Goal: Task Accomplishment & Management: Manage account settings

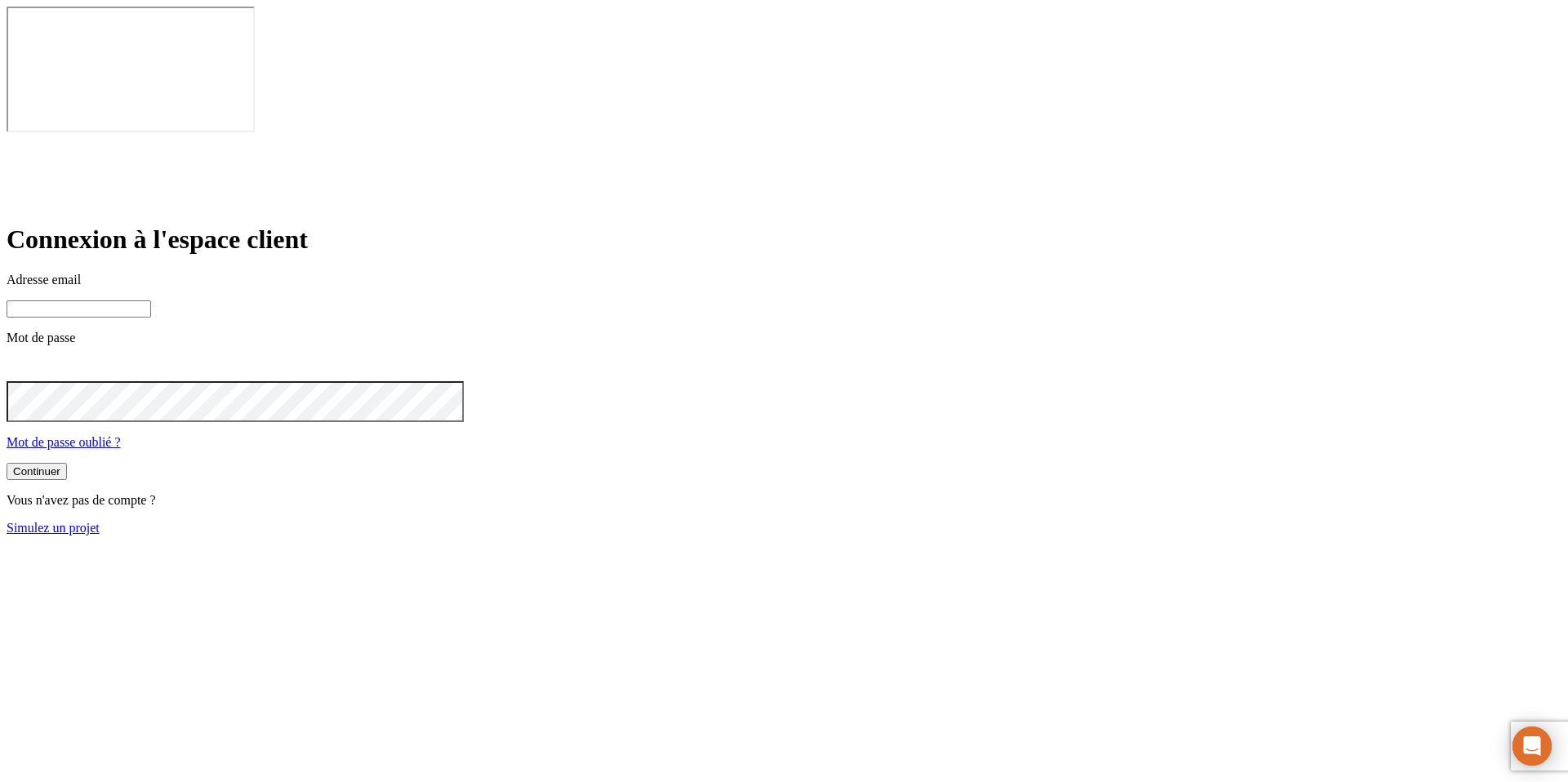
click at [151, 301] on input at bounding box center [78, 309] width 145 height 17
paste input "[PERSON_NAME][DOMAIN_NAME][EMAIL_ADDRESS][DOMAIN_NAME]"
type input "james.bond+3189@nalo.fr"
click at [6, 464] on button "Continuer" at bounding box center [36, 472] width 60 height 17
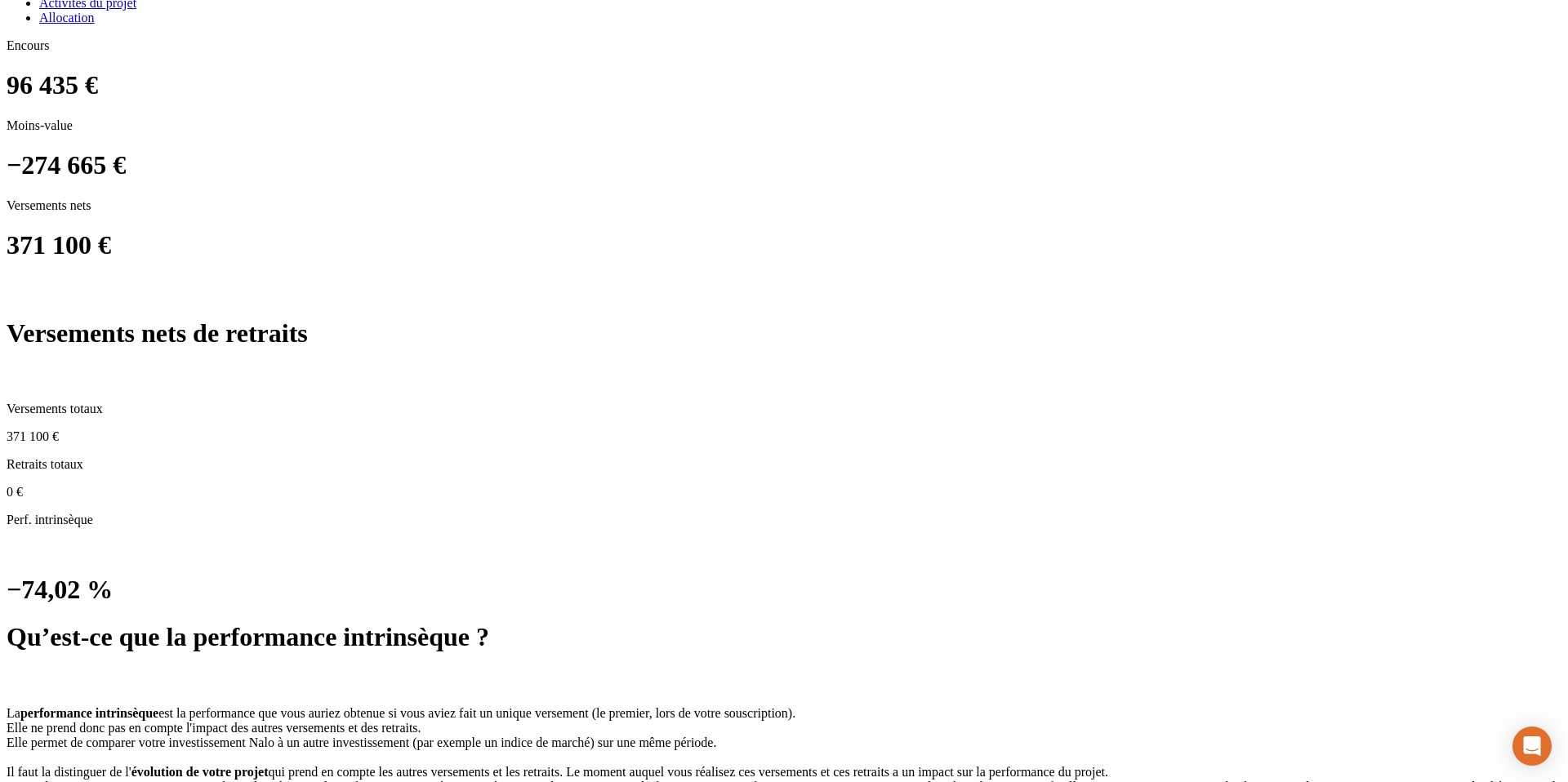
scroll to position [1237, 0]
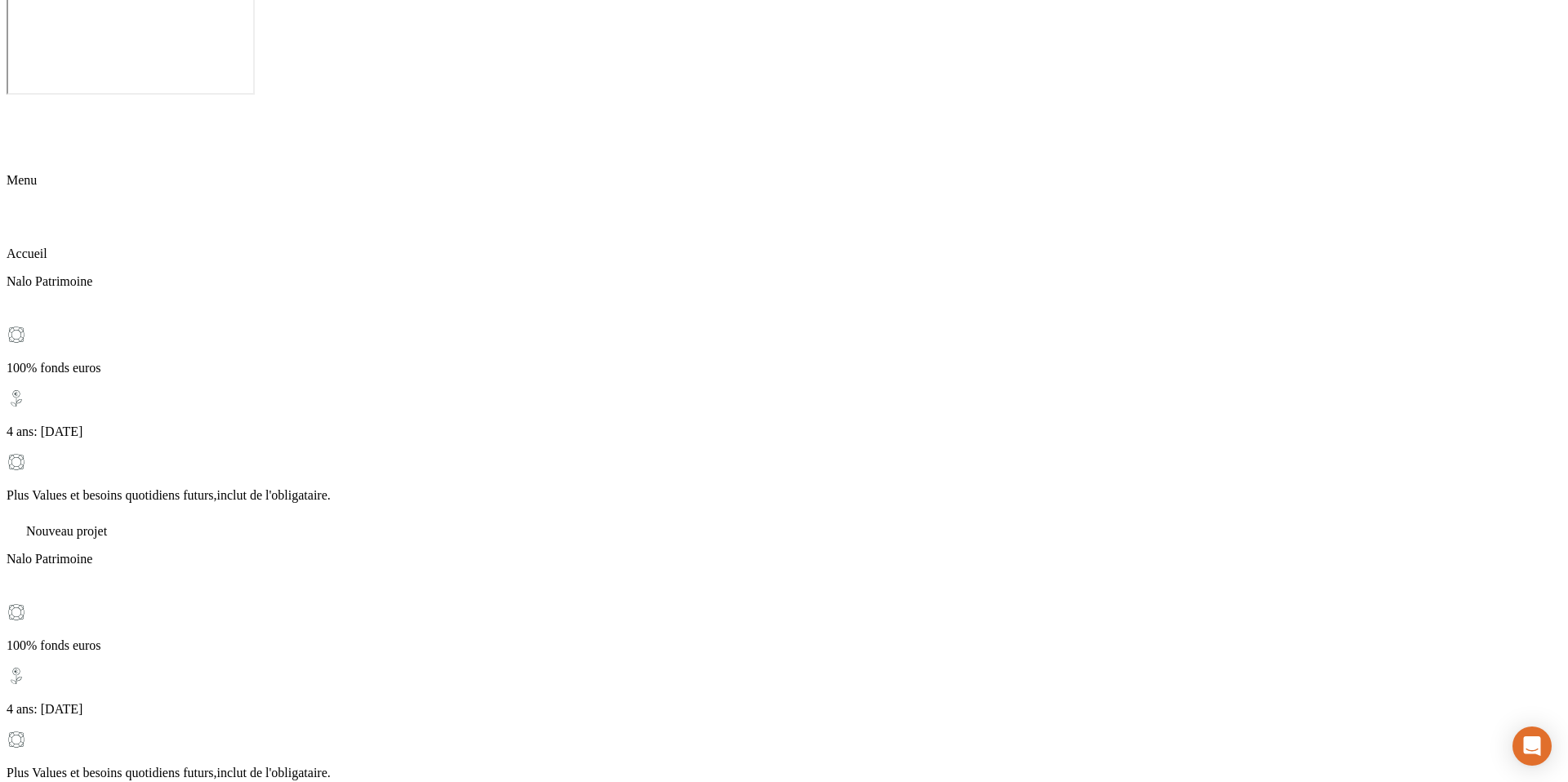
scroll to position [40, 0]
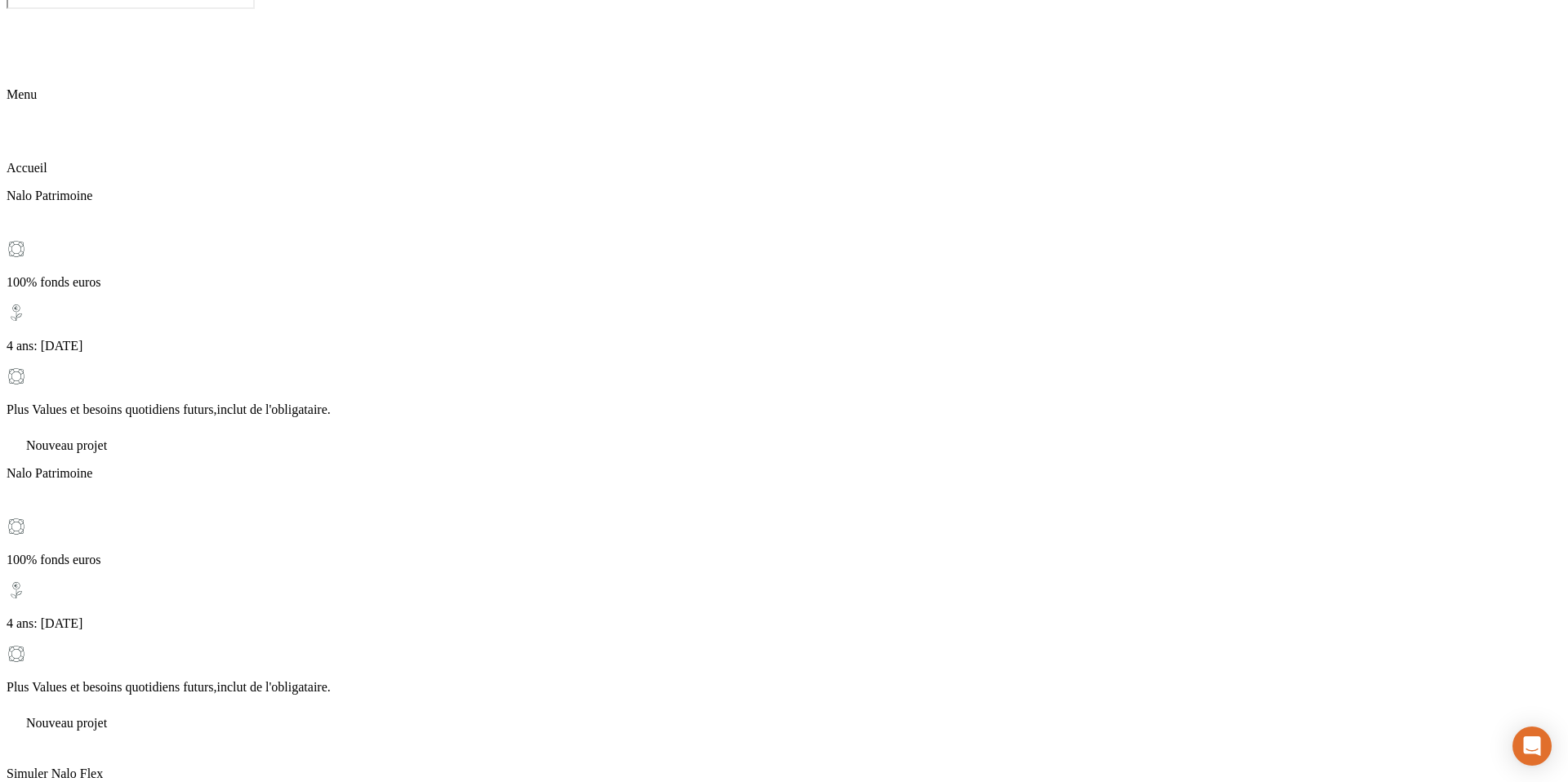
scroll to position [134, 0]
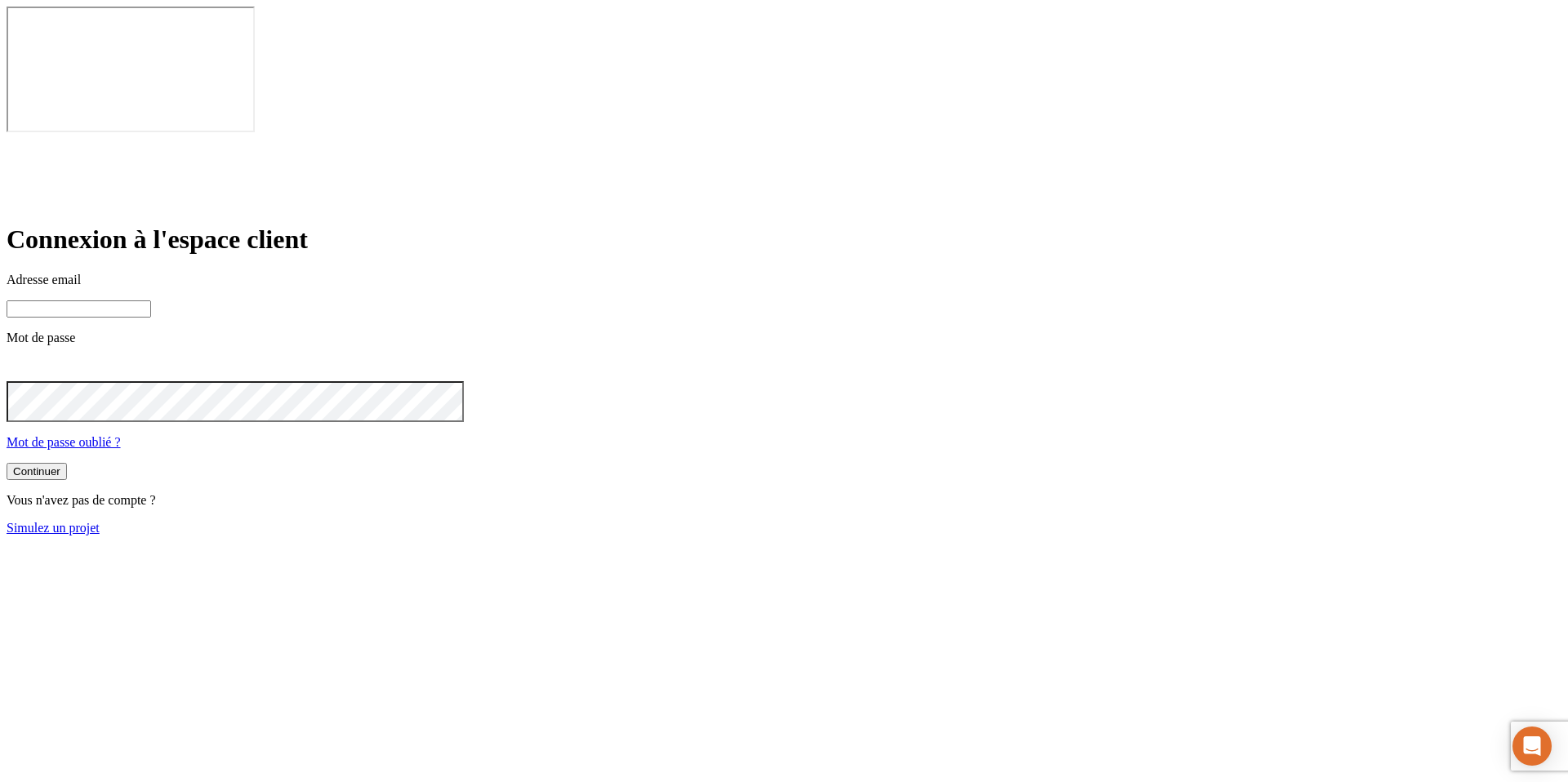
click at [151, 301] on input at bounding box center [78, 309] width 145 height 17
paste input "james.bond+6215@nalo.fr"
type input "james.bond+6215@nalo.fr"
click at [6, 464] on button "Continuer" at bounding box center [36, 472] width 60 height 17
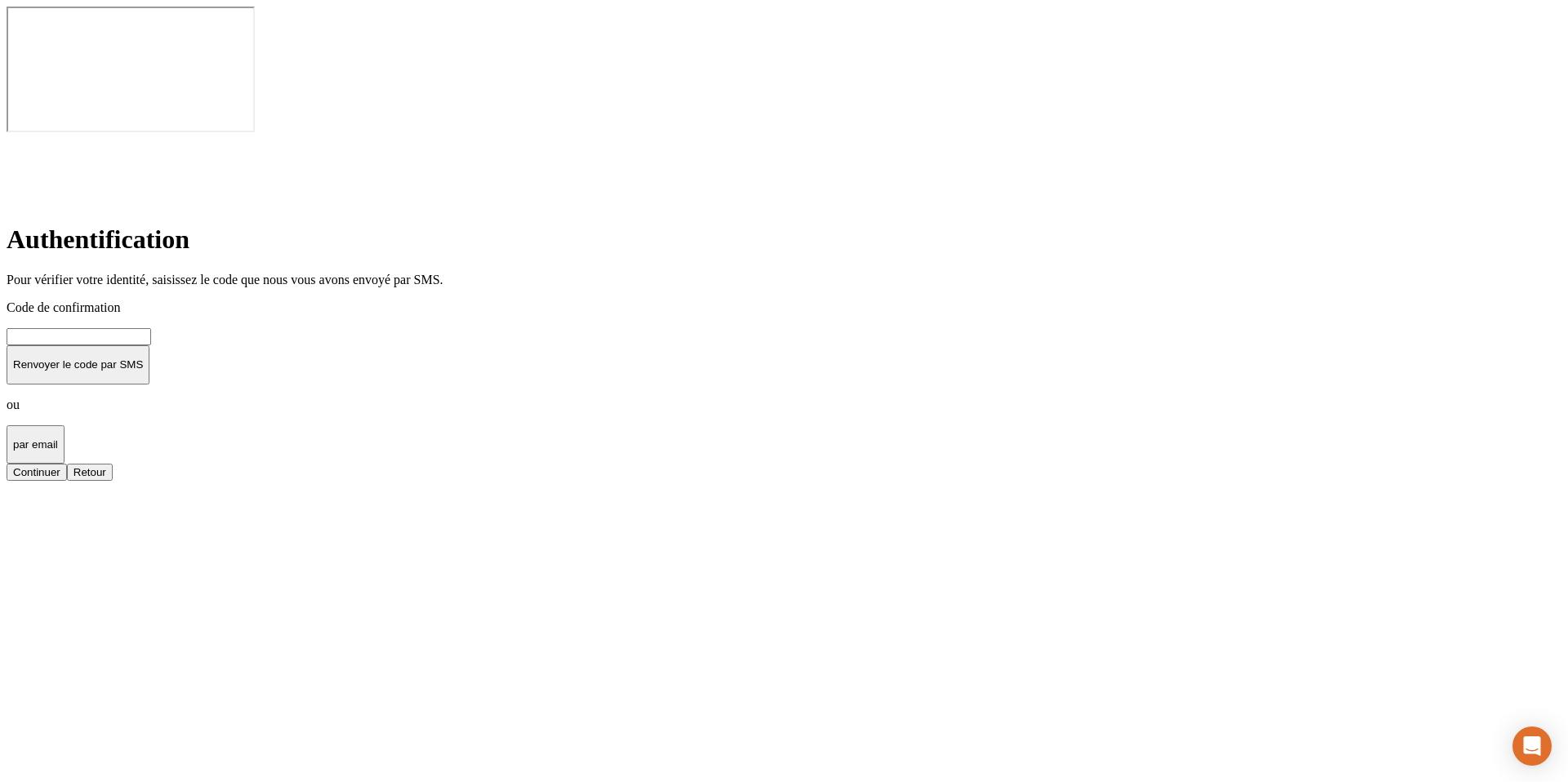
click at [151, 328] on input at bounding box center [78, 337] width 145 height 17
type input "000000"
click at [6, 463] on button "Continuer" at bounding box center [36, 472] width 60 height 17
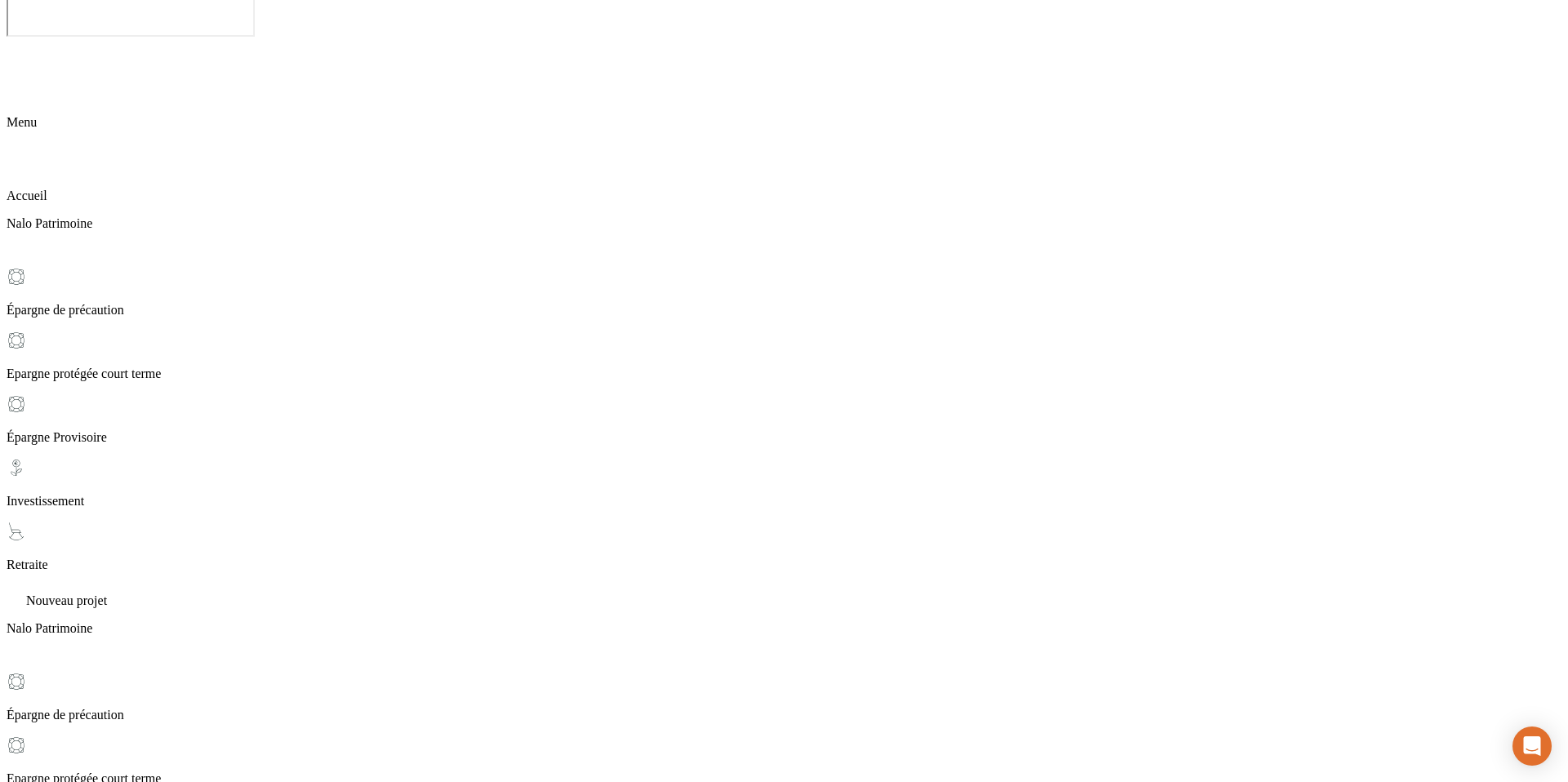
scroll to position [208, 0]
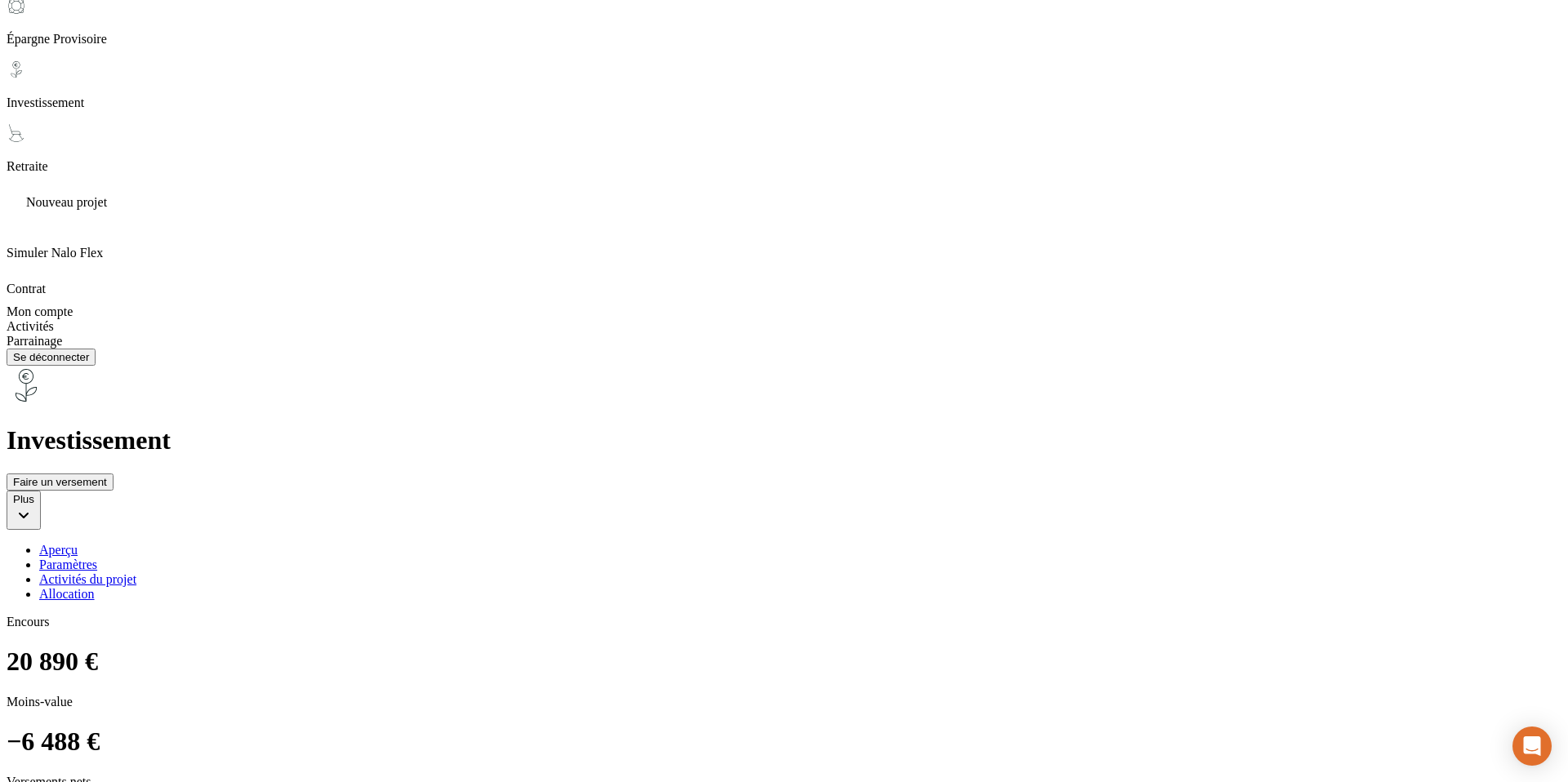
scroll to position [901, 0]
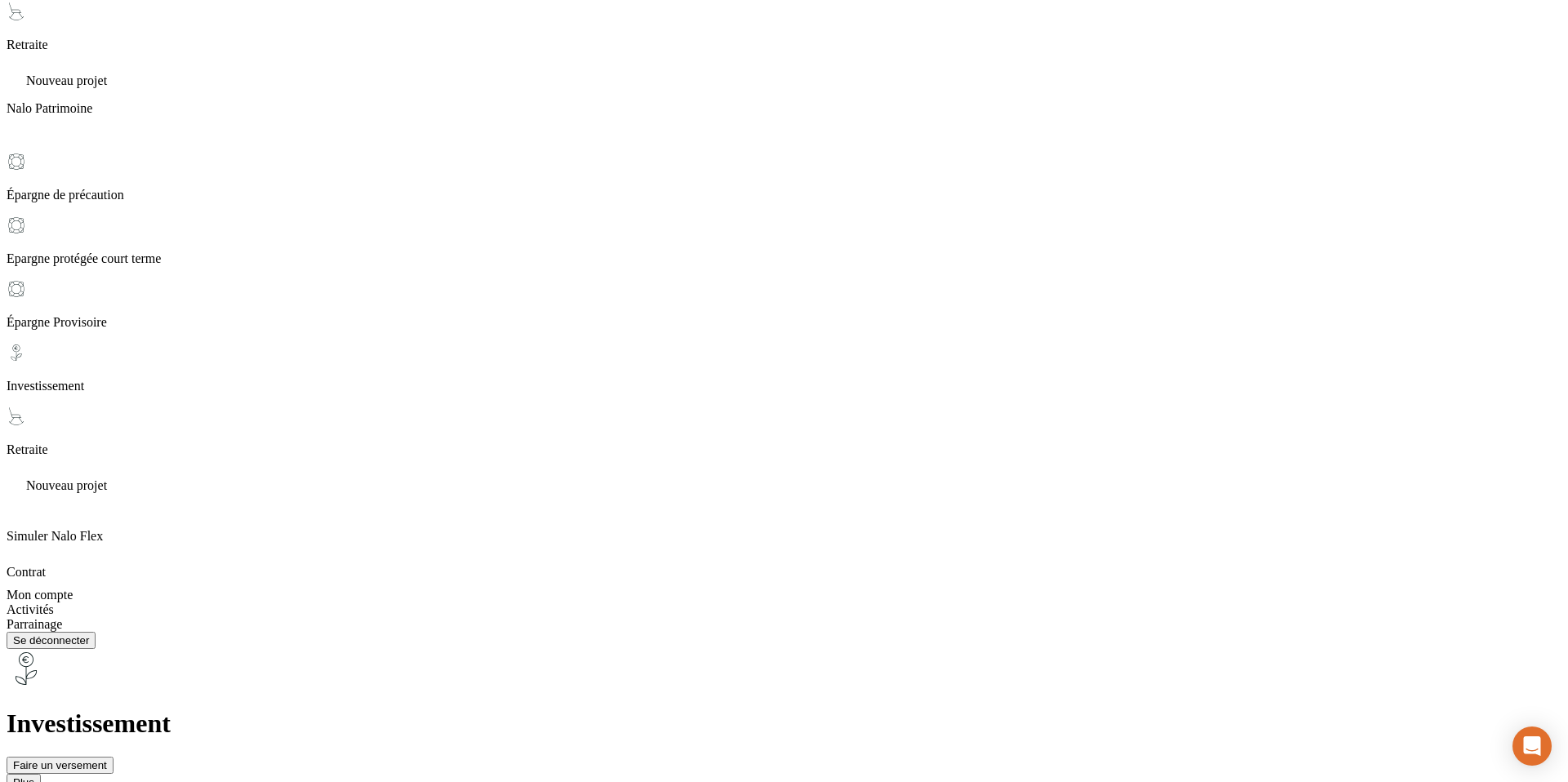
scroll to position [640, 0]
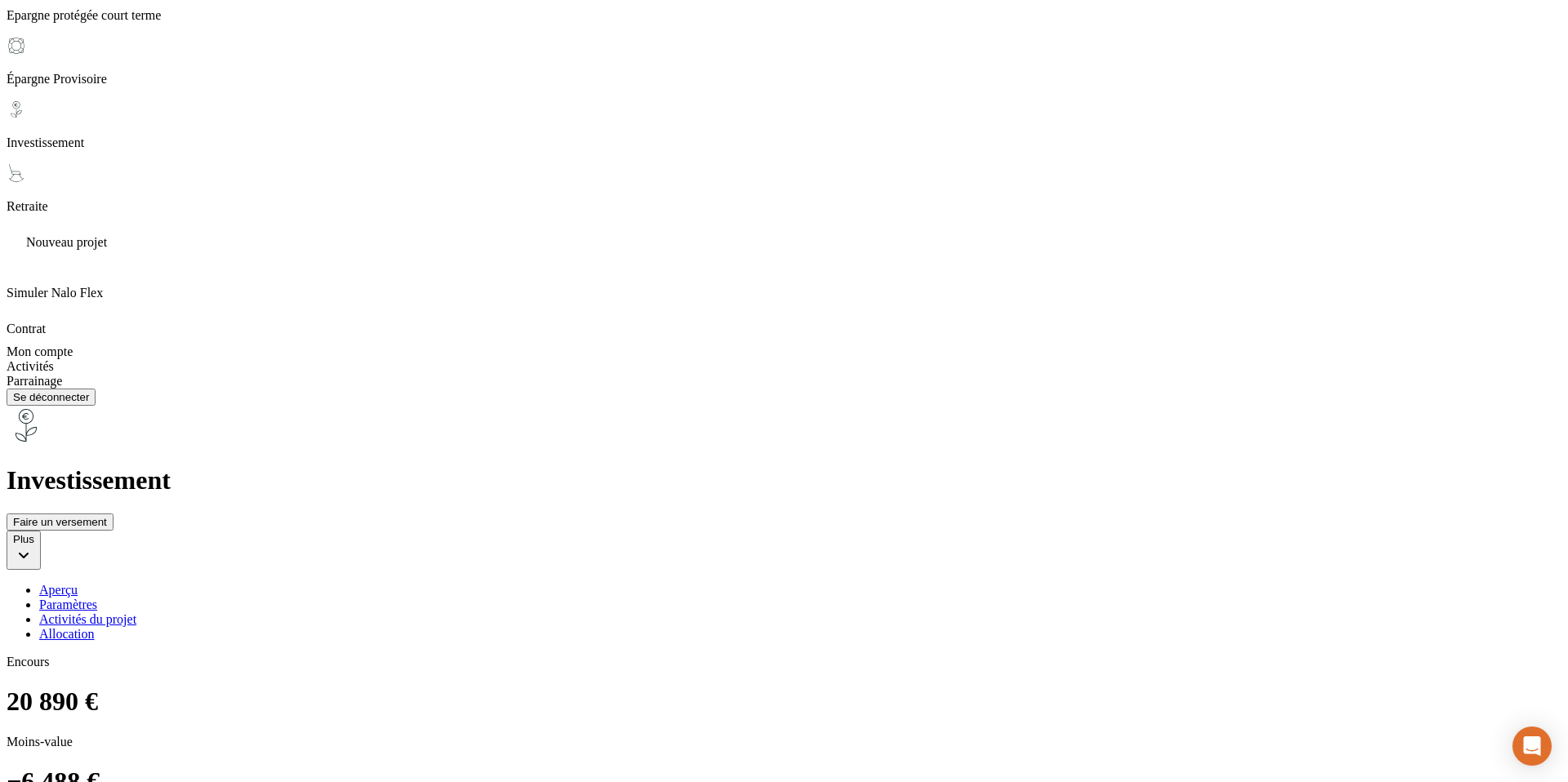
scroll to position [856, 0]
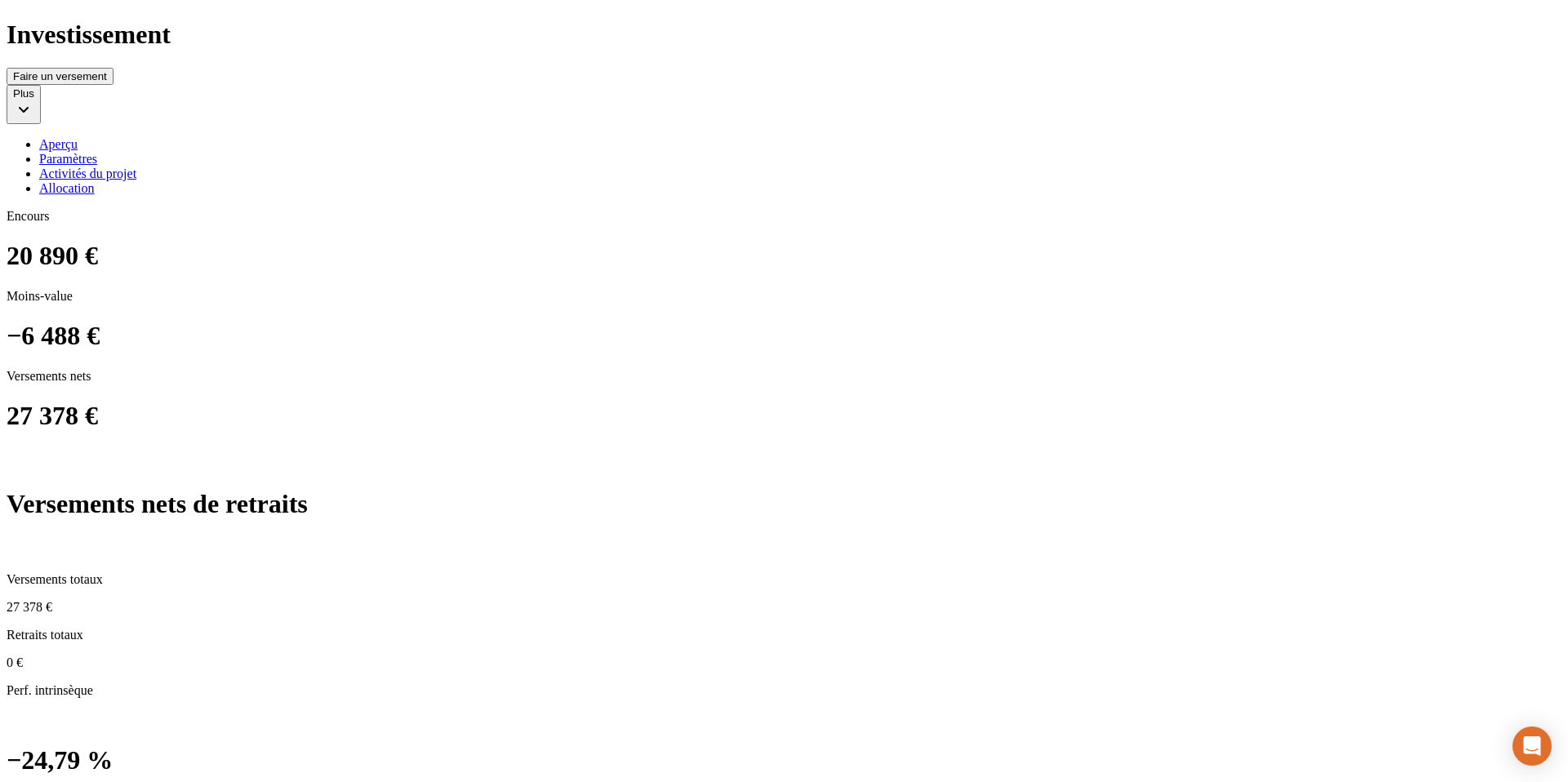
scroll to position [1307, 0]
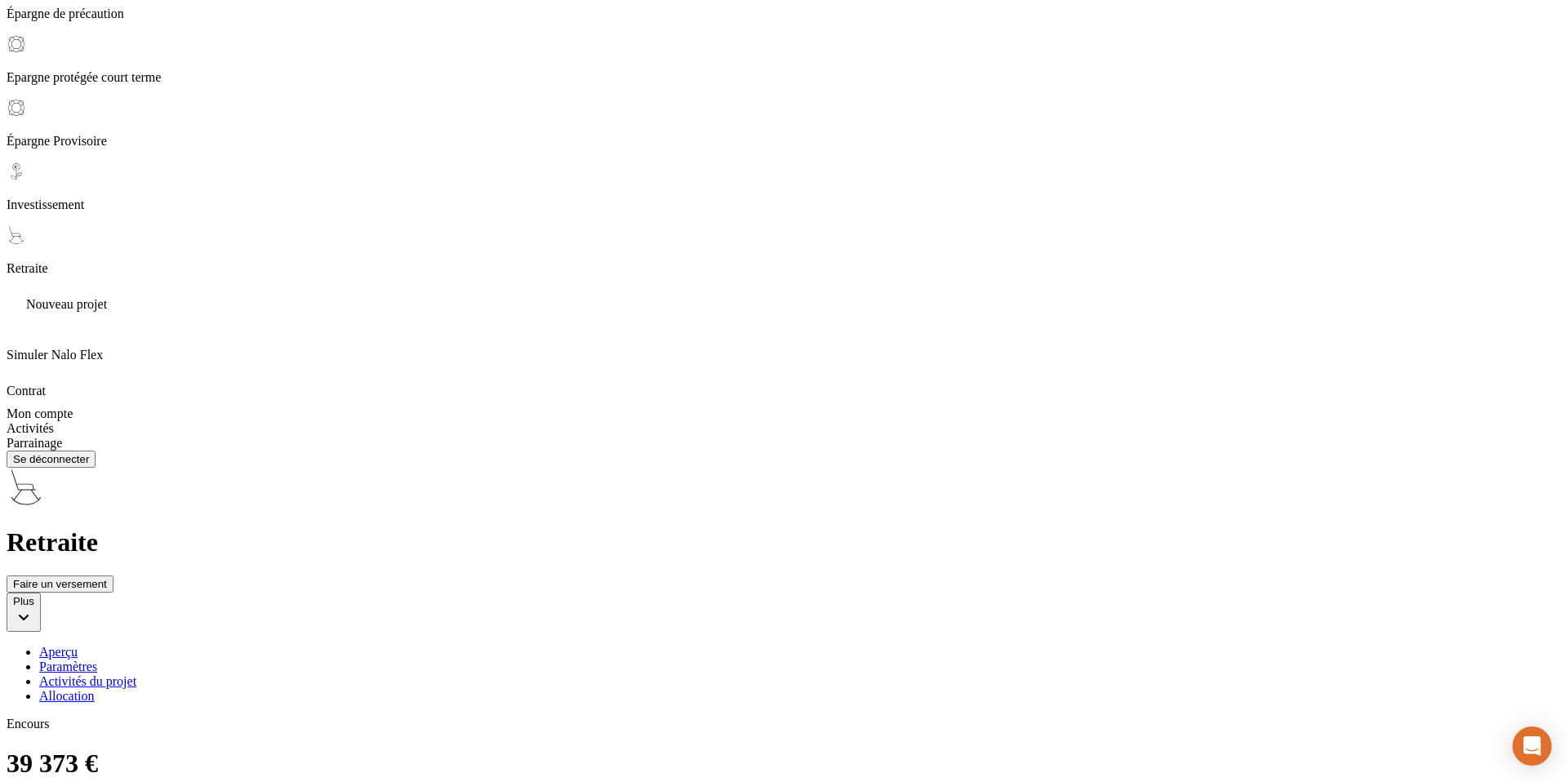
scroll to position [798, 0]
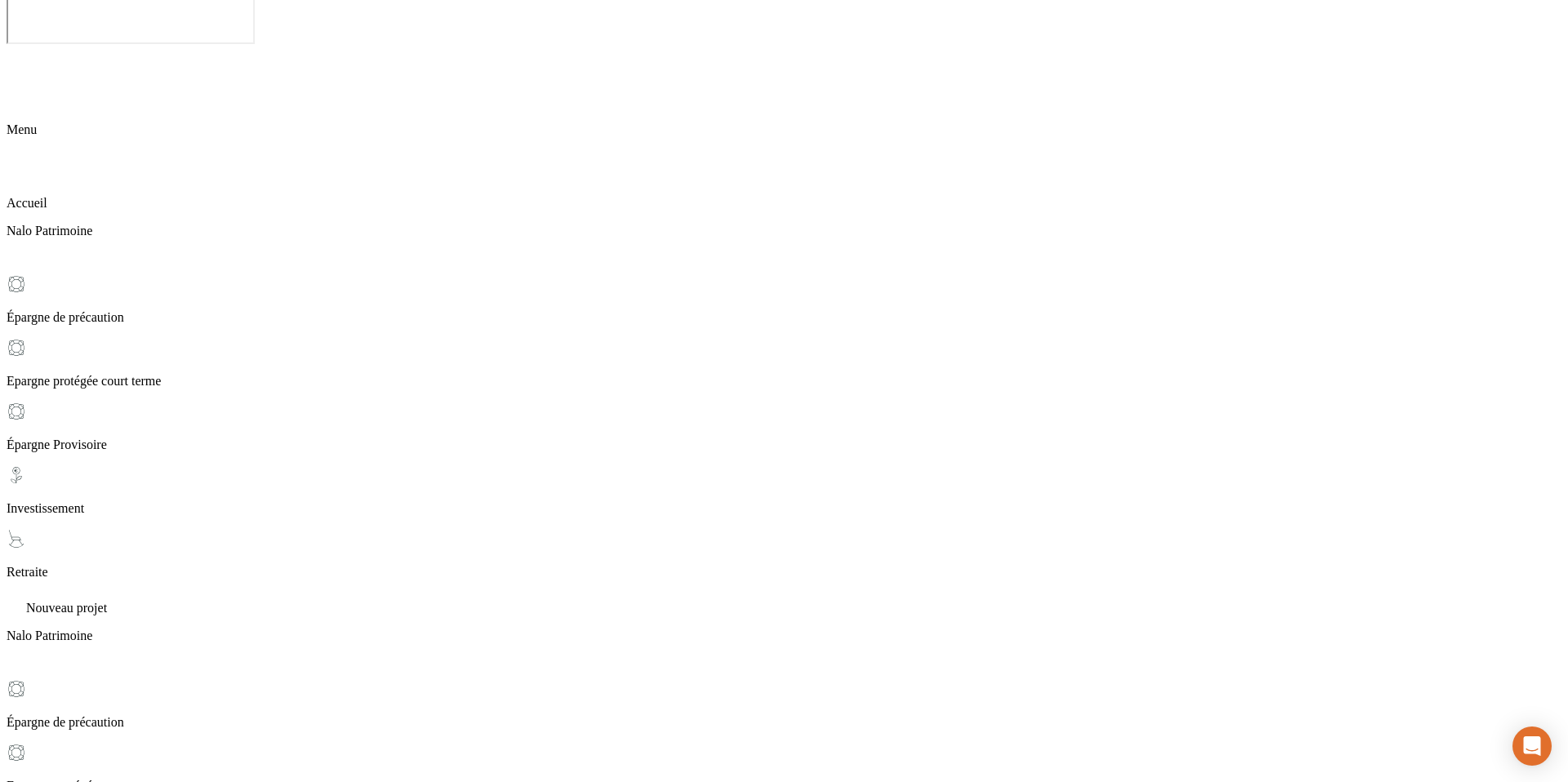
scroll to position [0, 0]
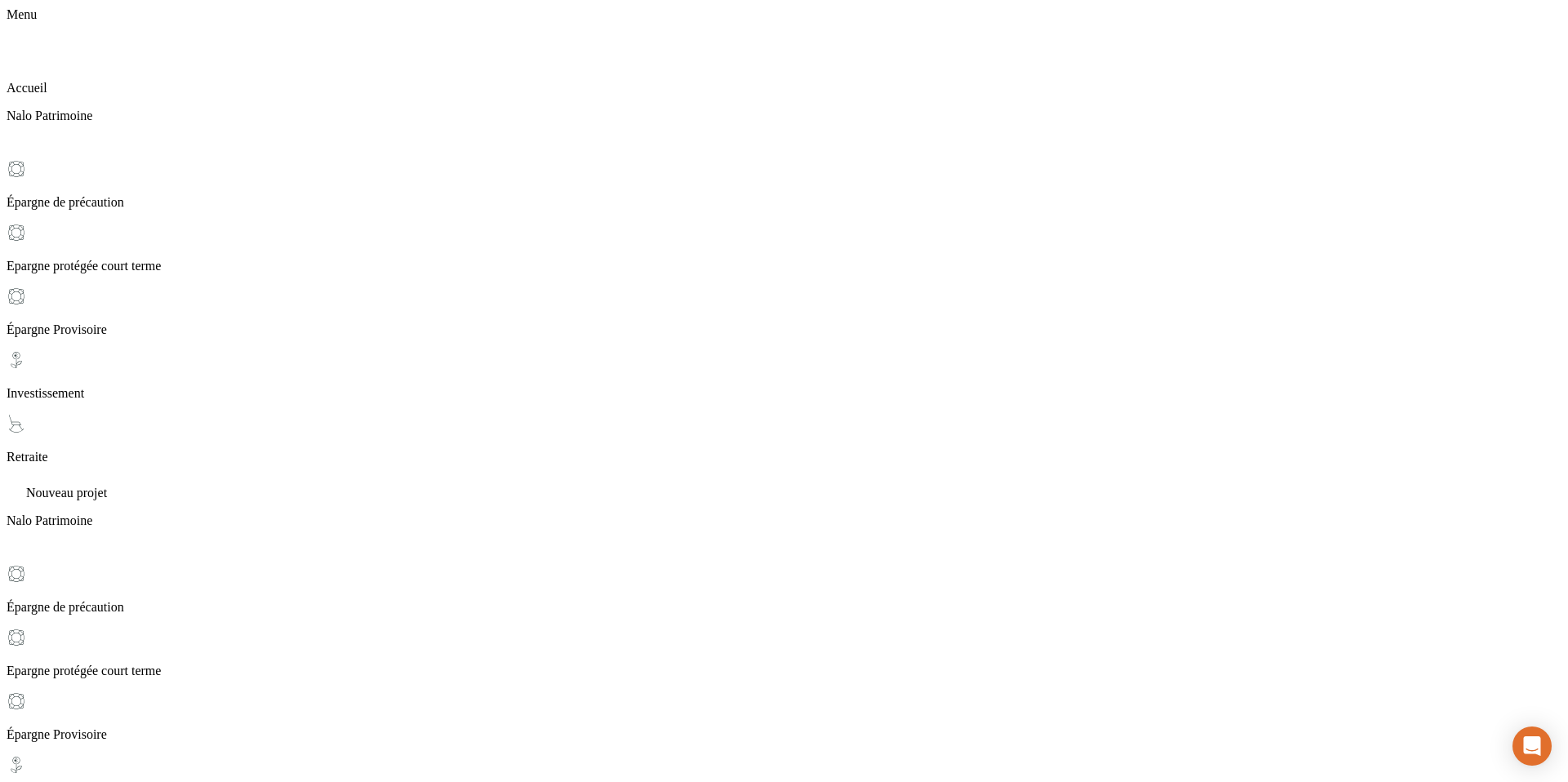
scroll to position [208, 0]
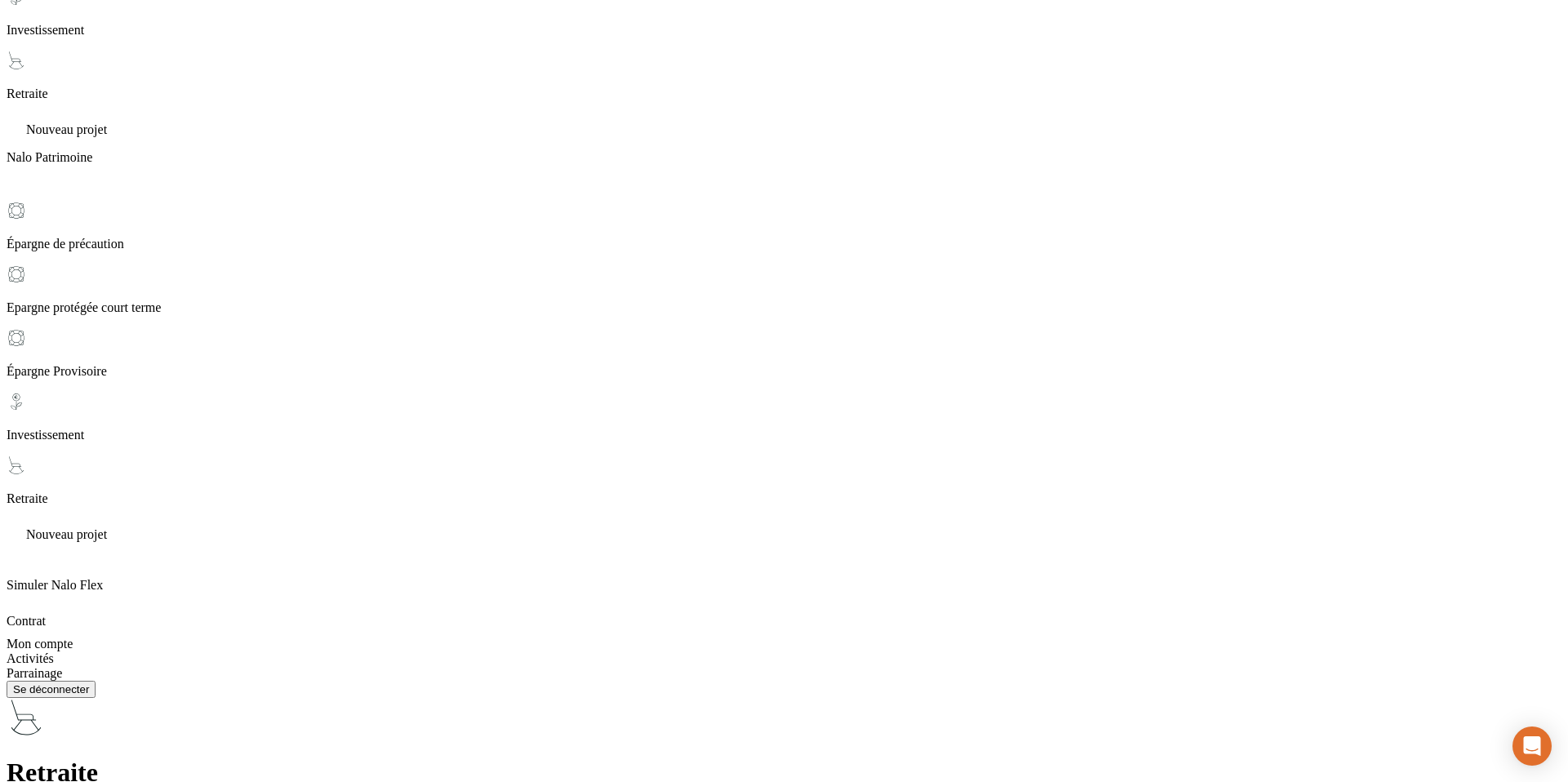
scroll to position [497, 0]
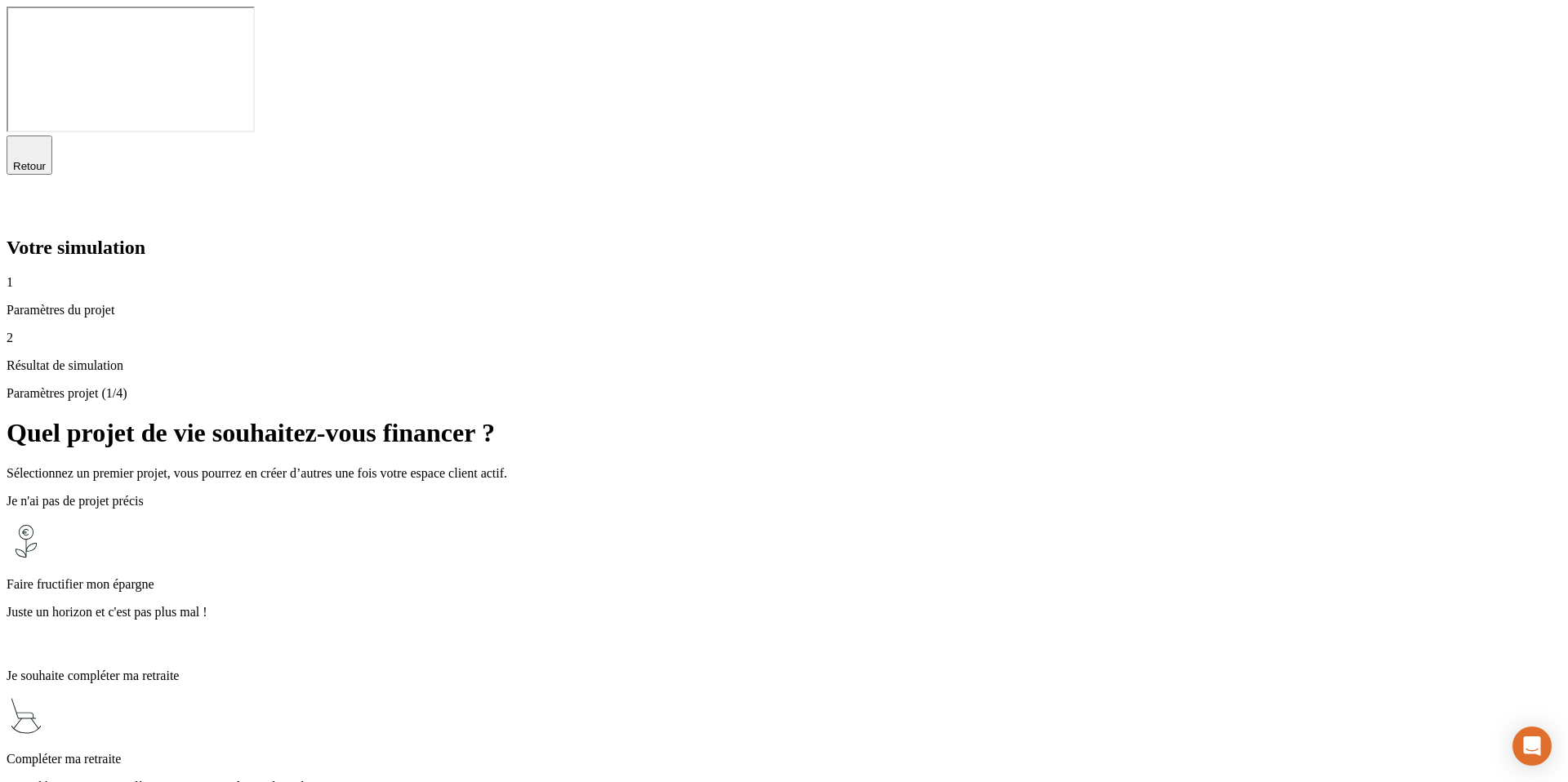
click at [851, 522] on div "Faire fructifier mon épargne Juste un horizon et c'est pas plus mal !" at bounding box center [784, 589] width 1555 height 134
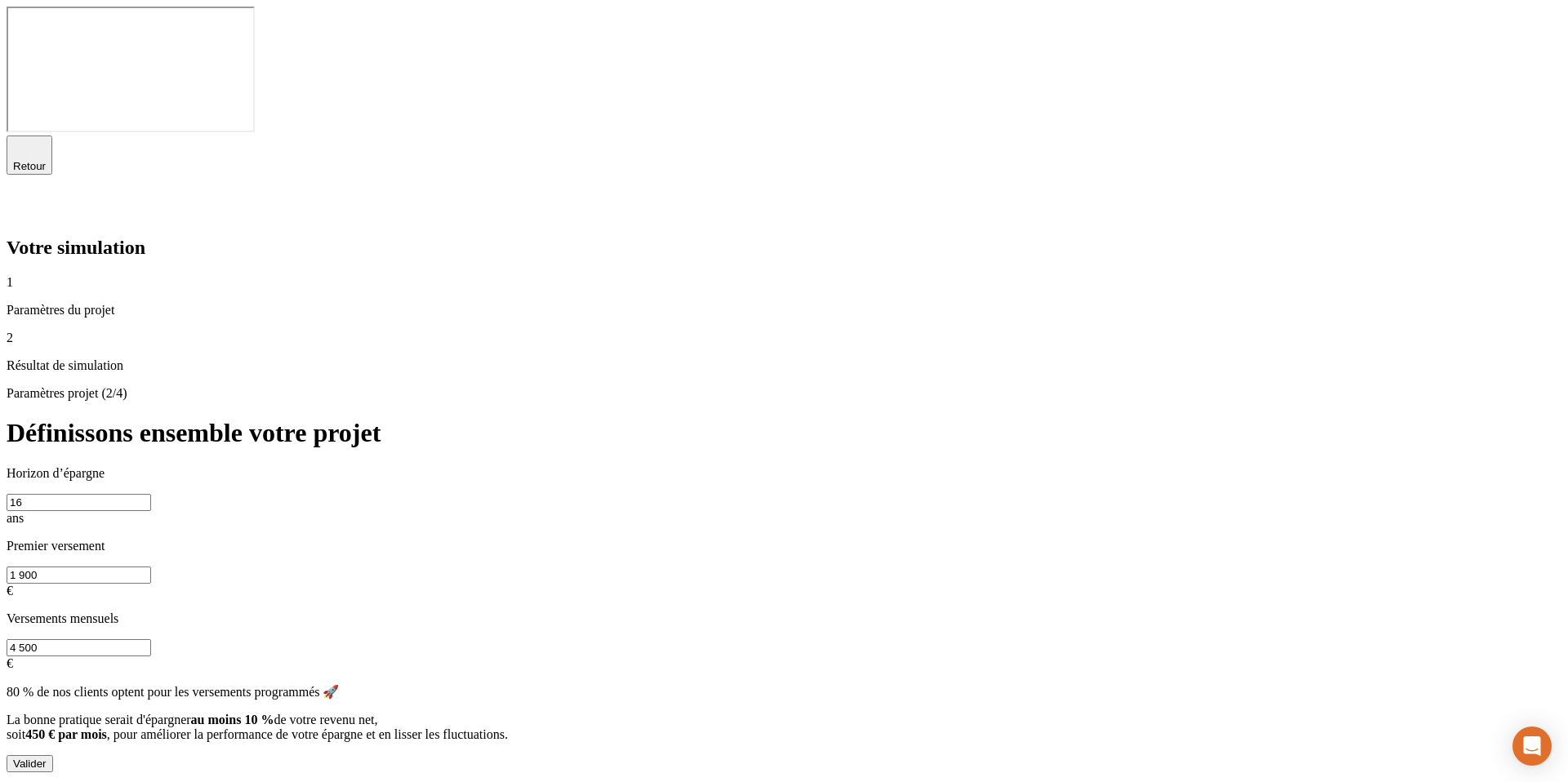
click at [47, 758] on div "Valider" at bounding box center [30, 764] width 33 height 13
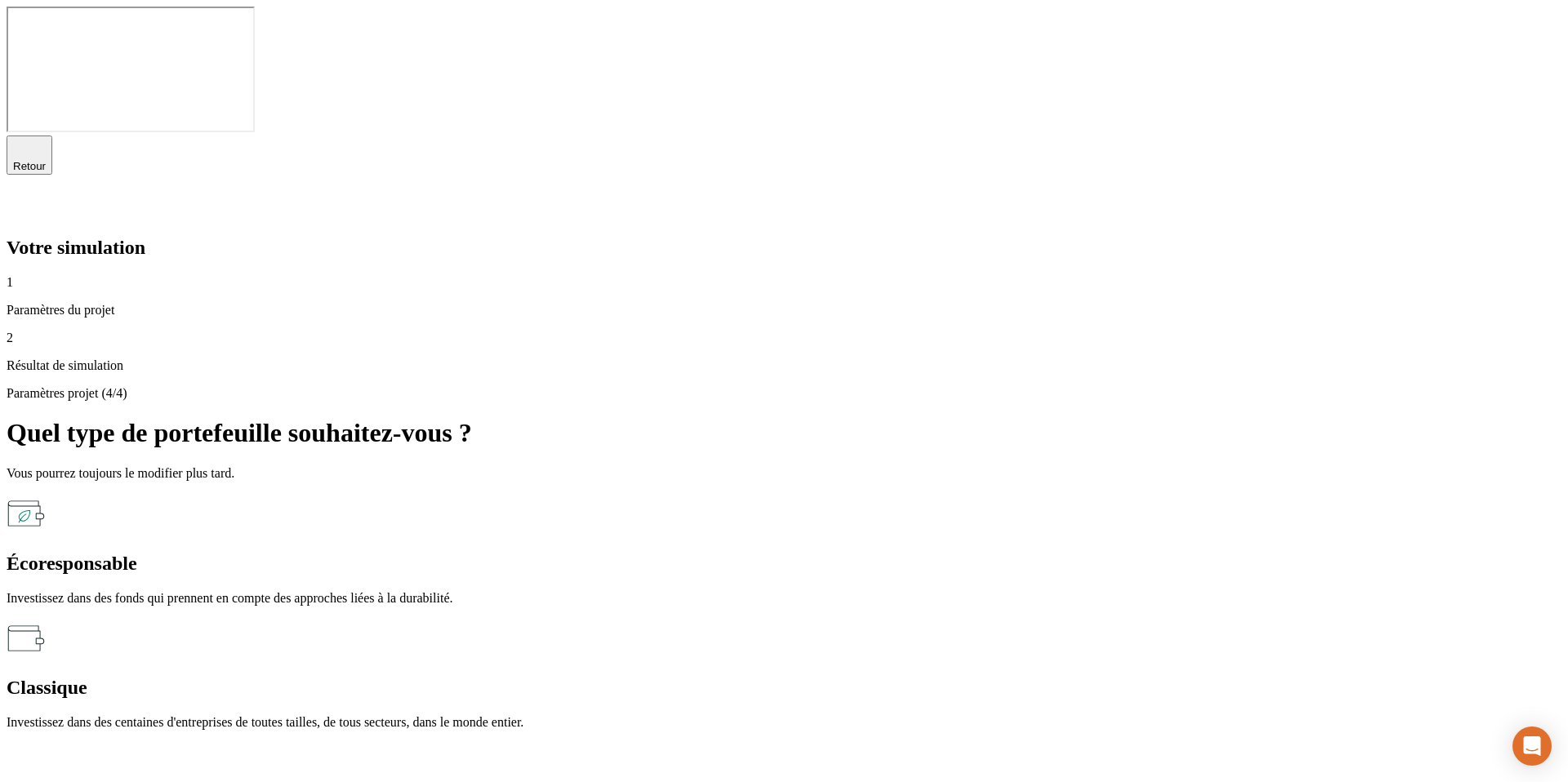
click at [1195, 715] on p "Investissez dans des centaines d'entreprises de toutes tailles, de tous secteur…" at bounding box center [784, 723] width 1555 height 14
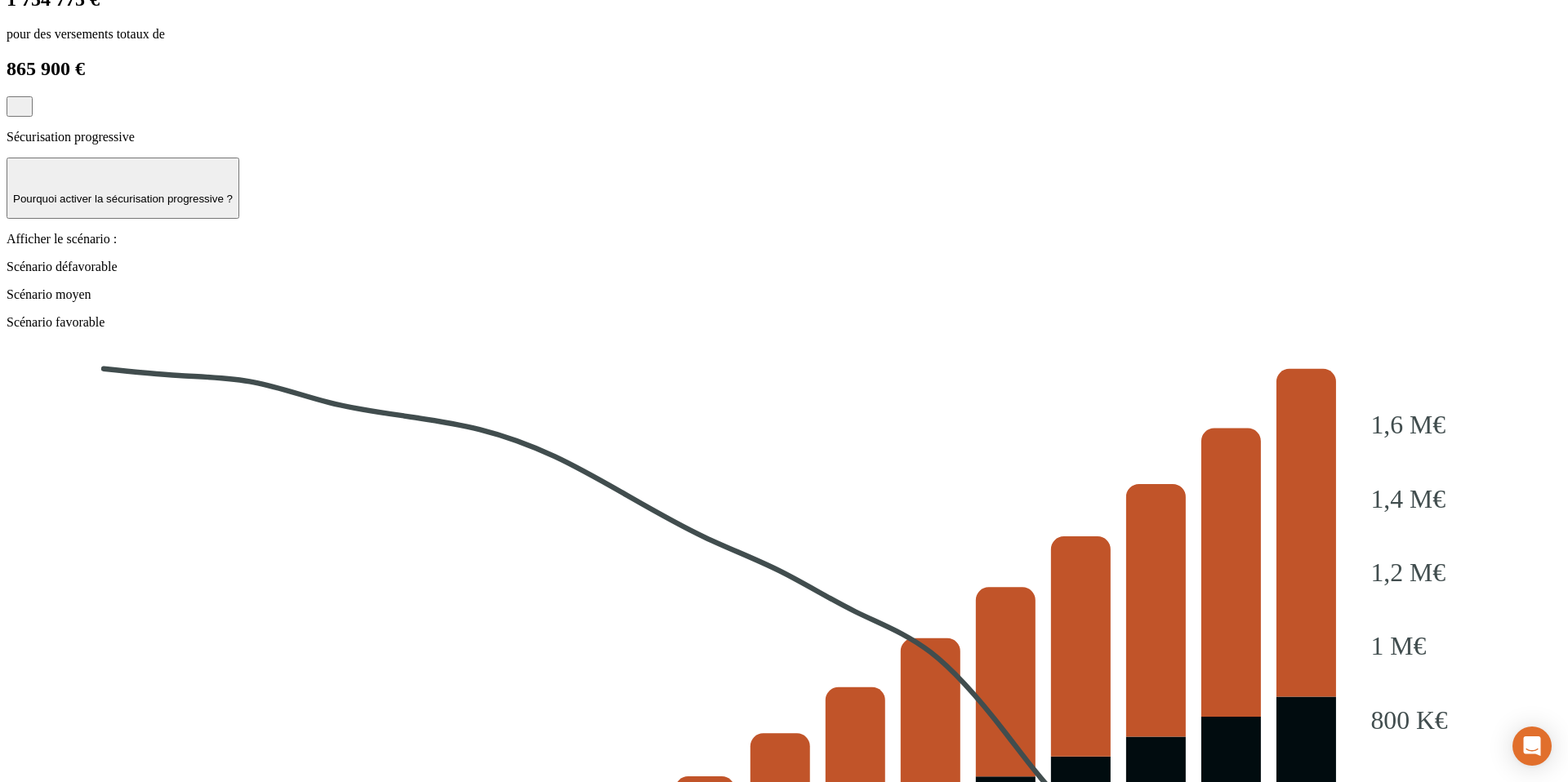
scroll to position [1730, 0]
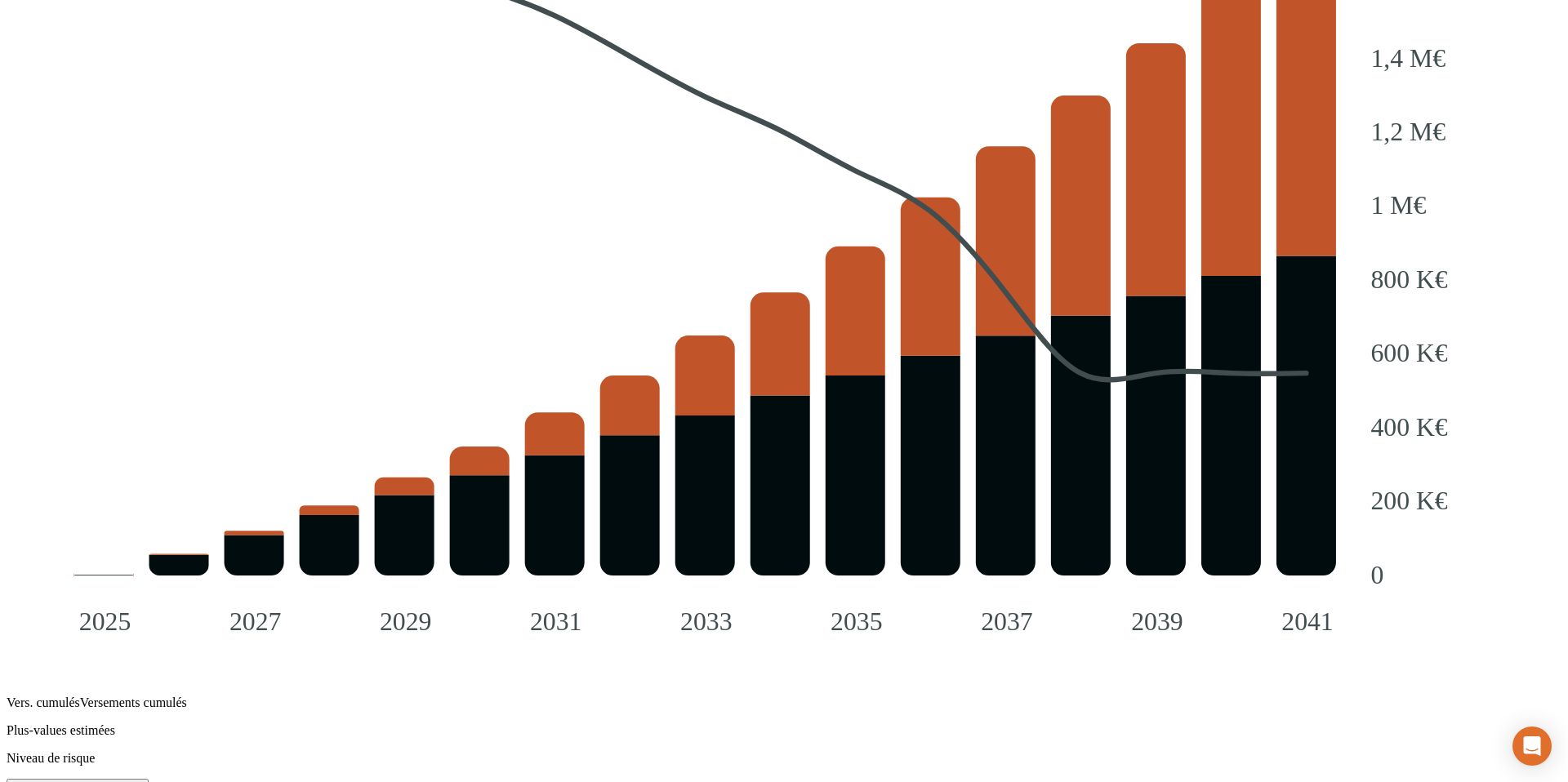
scroll to position [1859, 0]
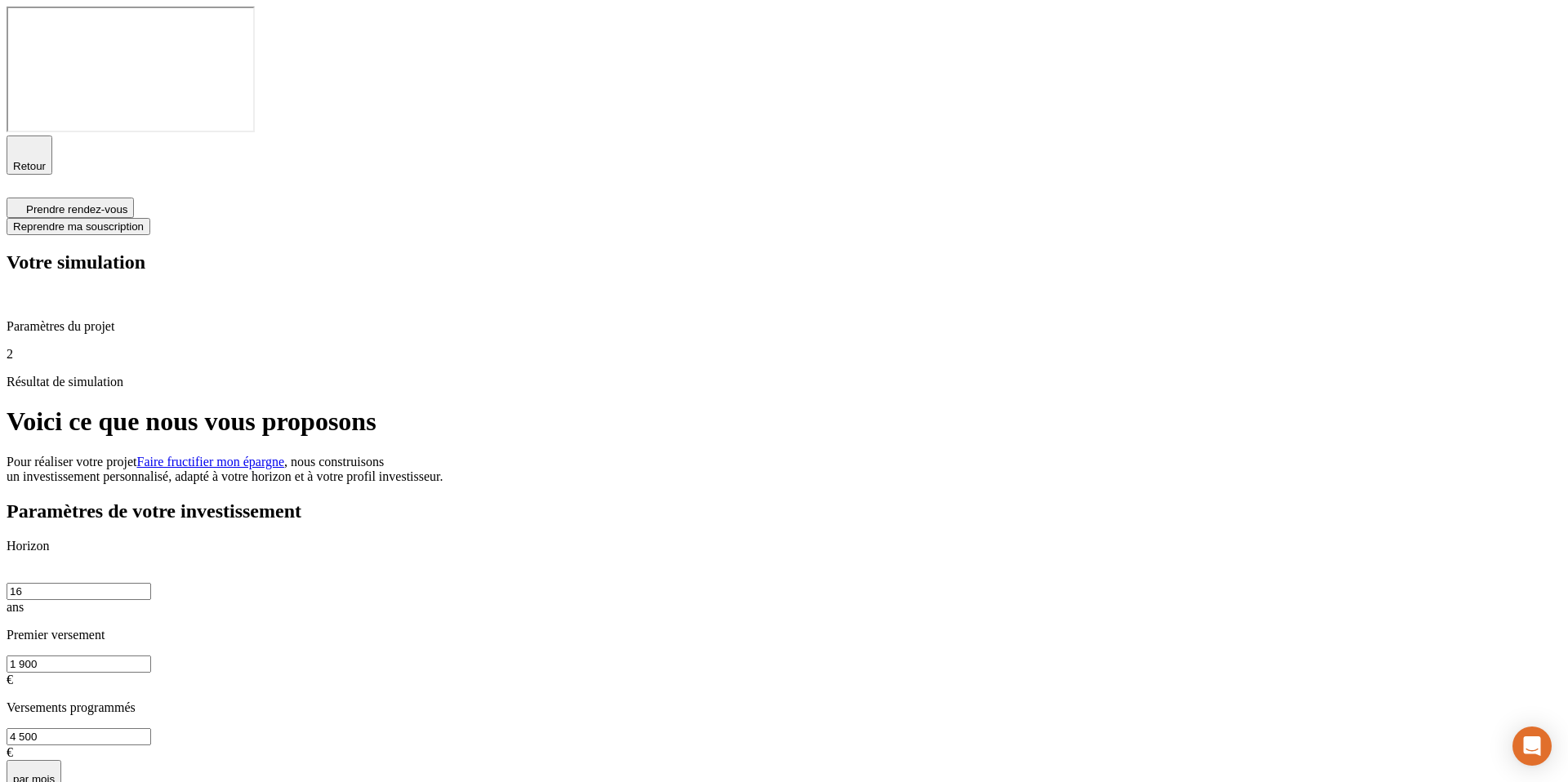
click at [21, 138] on icon "button" at bounding box center [30, 148] width 20 height 20
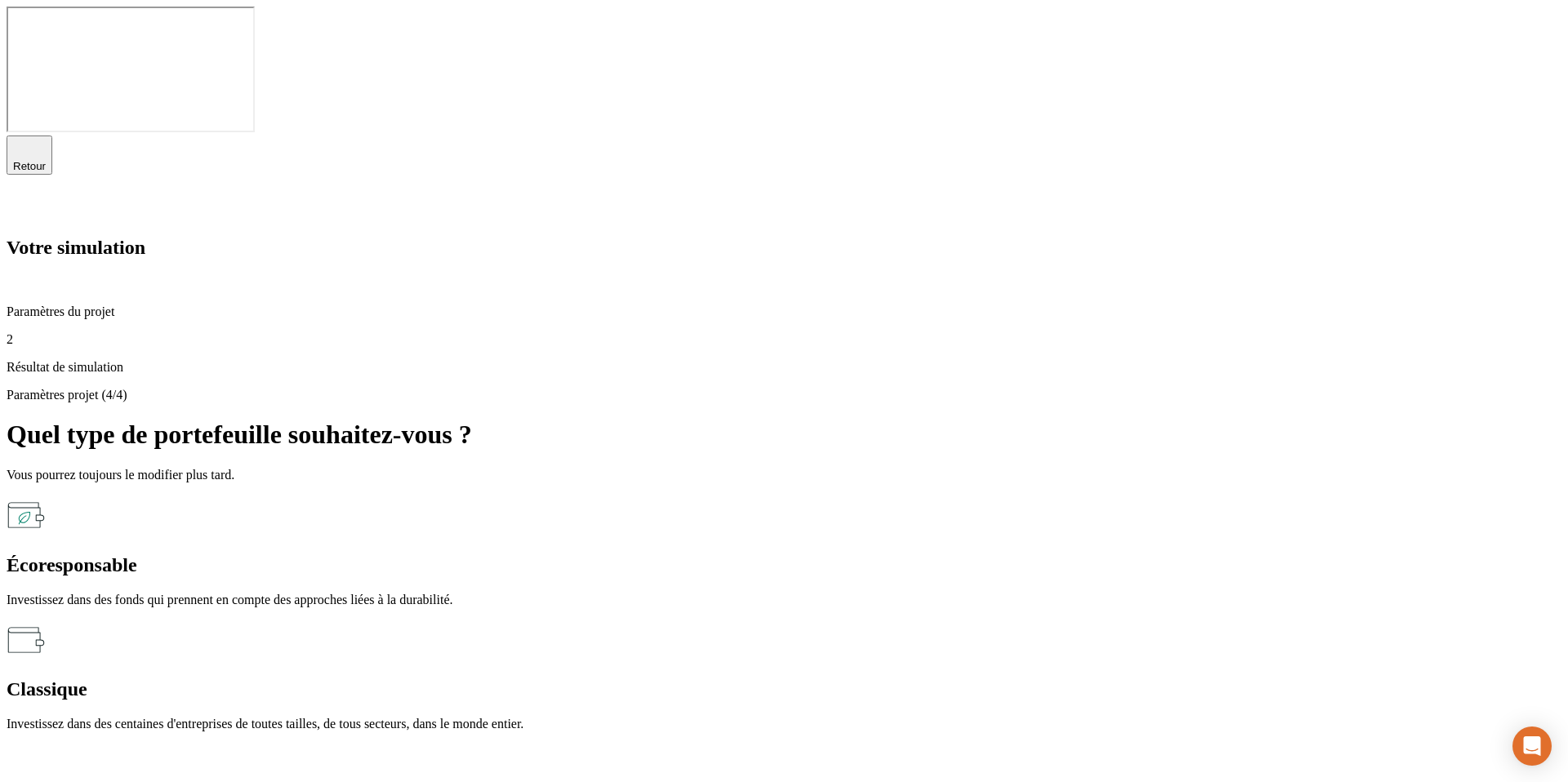
click at [21, 138] on icon "button" at bounding box center [30, 148] width 20 height 20
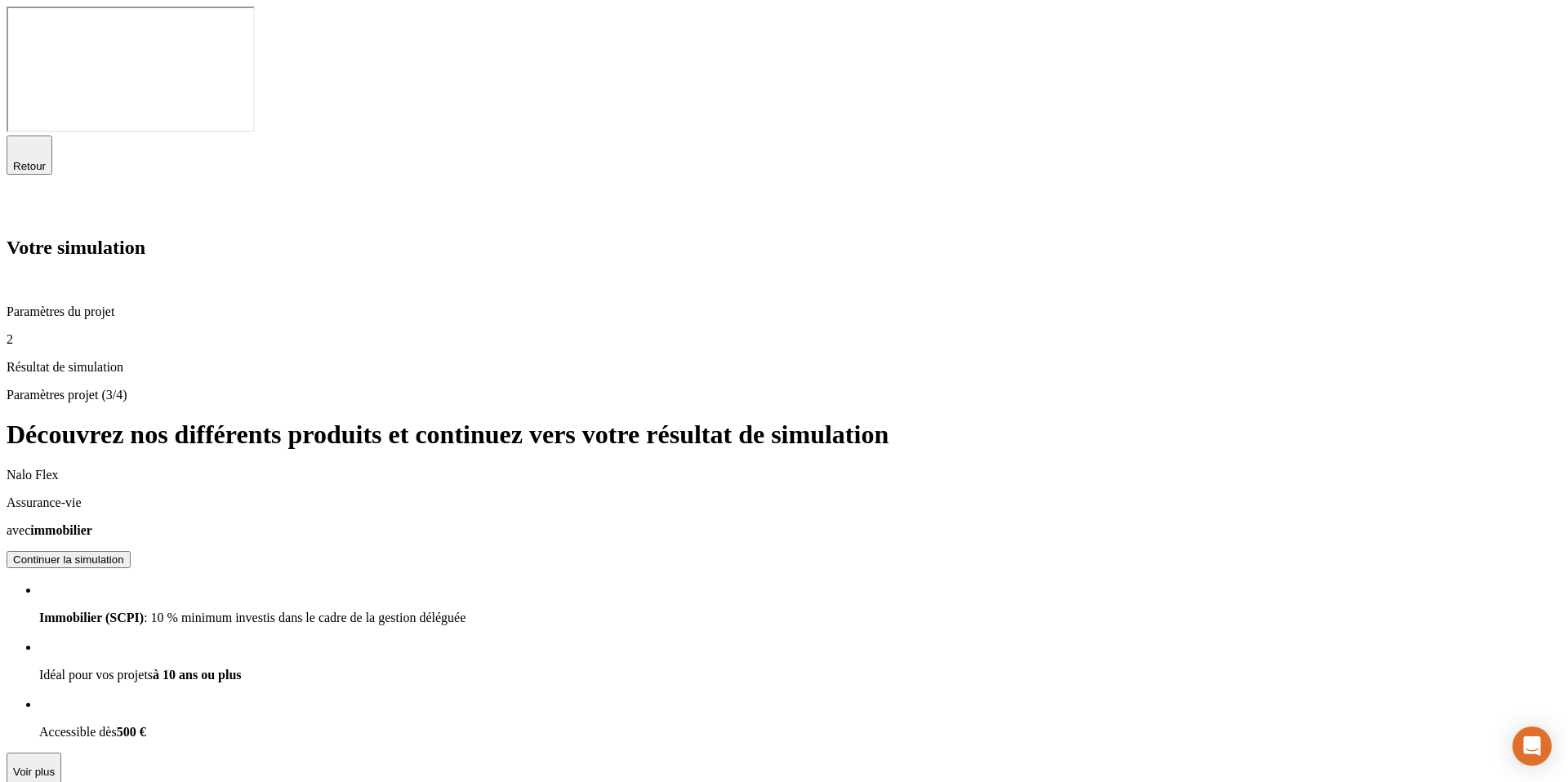
click at [21, 138] on icon "button" at bounding box center [30, 148] width 20 height 20
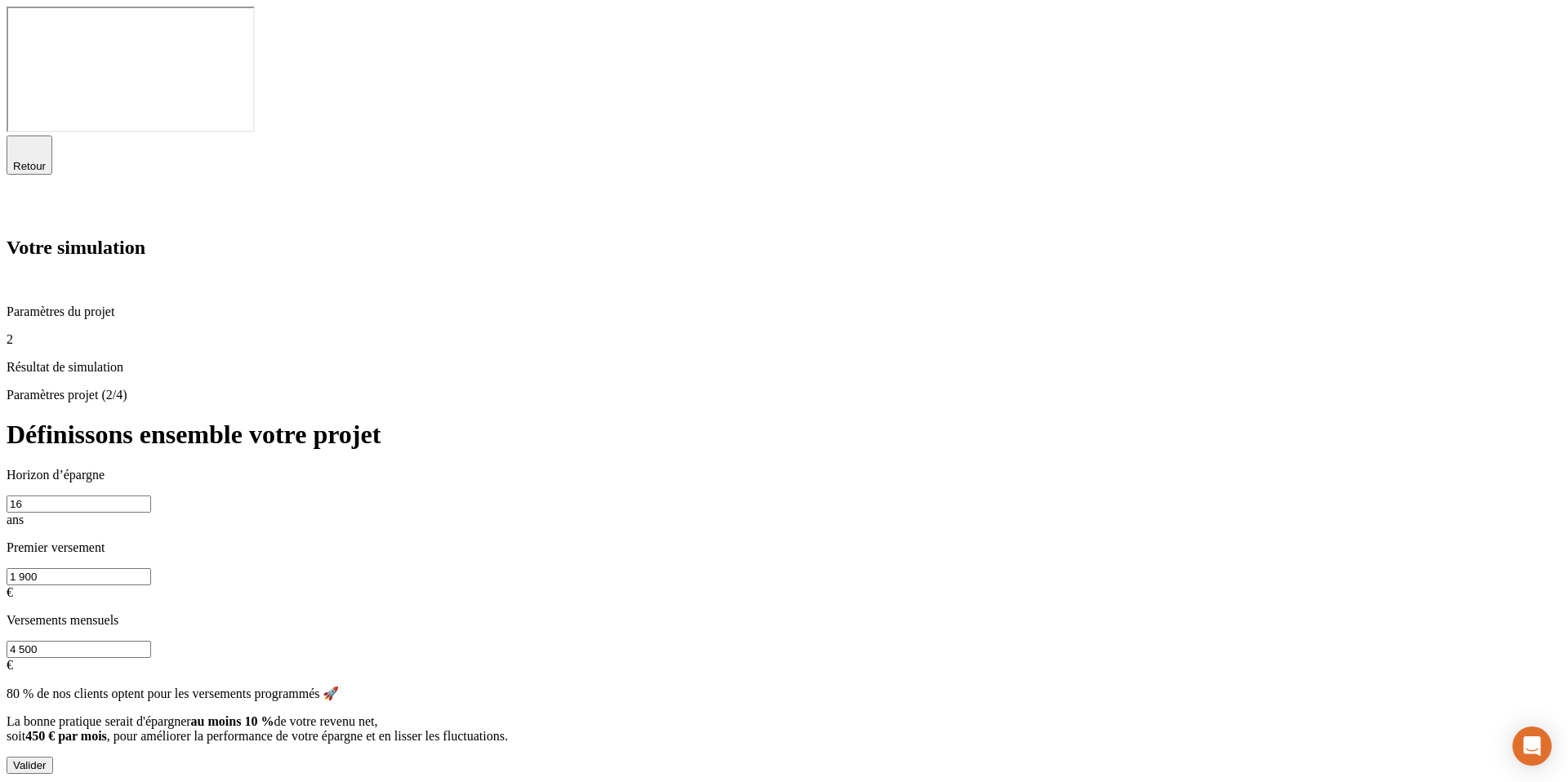
click at [26, 198] on icon at bounding box center [16, 208] width 20 height 20
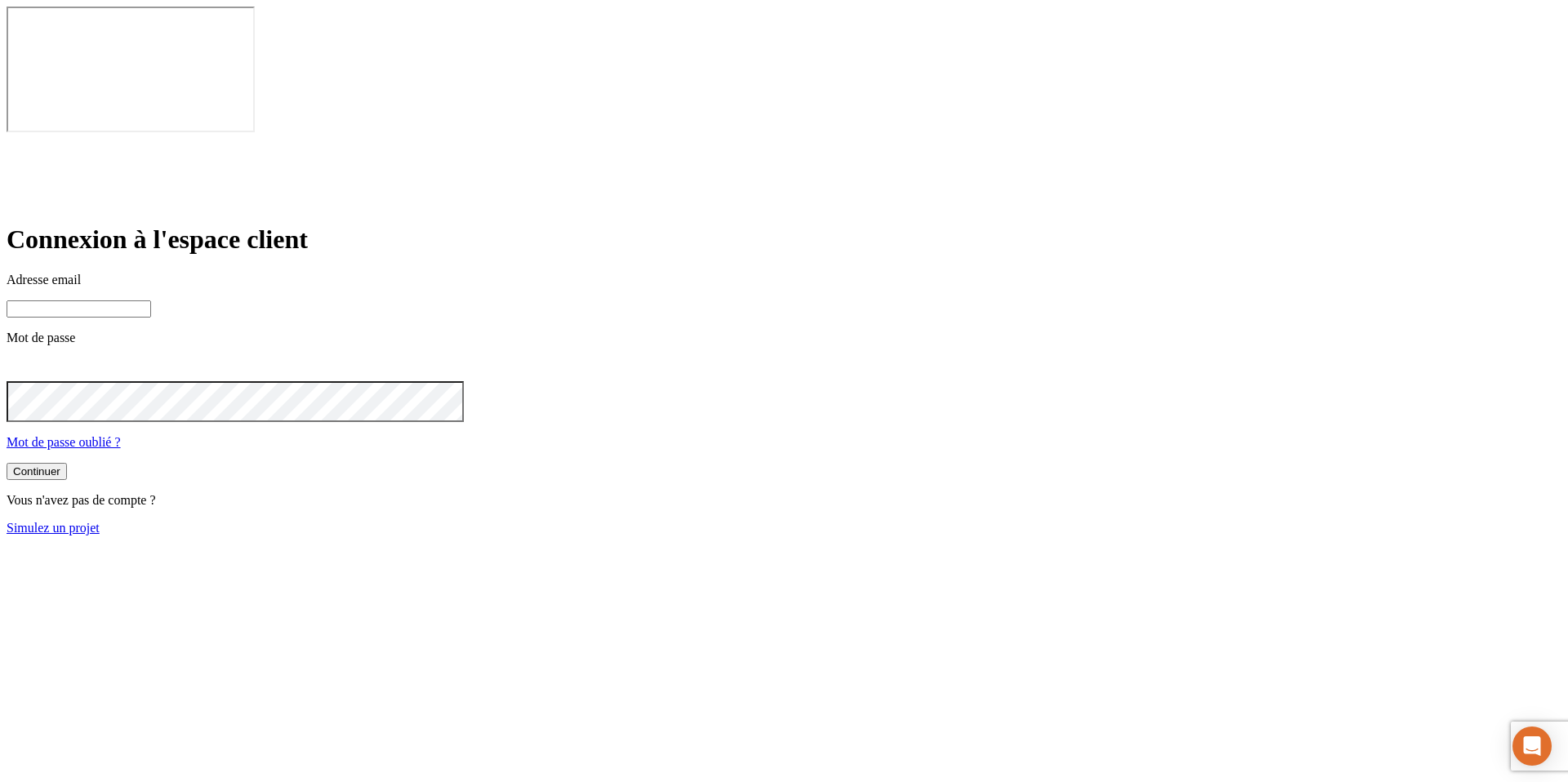
click at [151, 301] on input at bounding box center [78, 309] width 145 height 17
paste input "james.bond+11569@nalo.fr"
type input "james.bond+11569@nalo.fr"
click at [6, 464] on button "Continuer" at bounding box center [36, 472] width 60 height 17
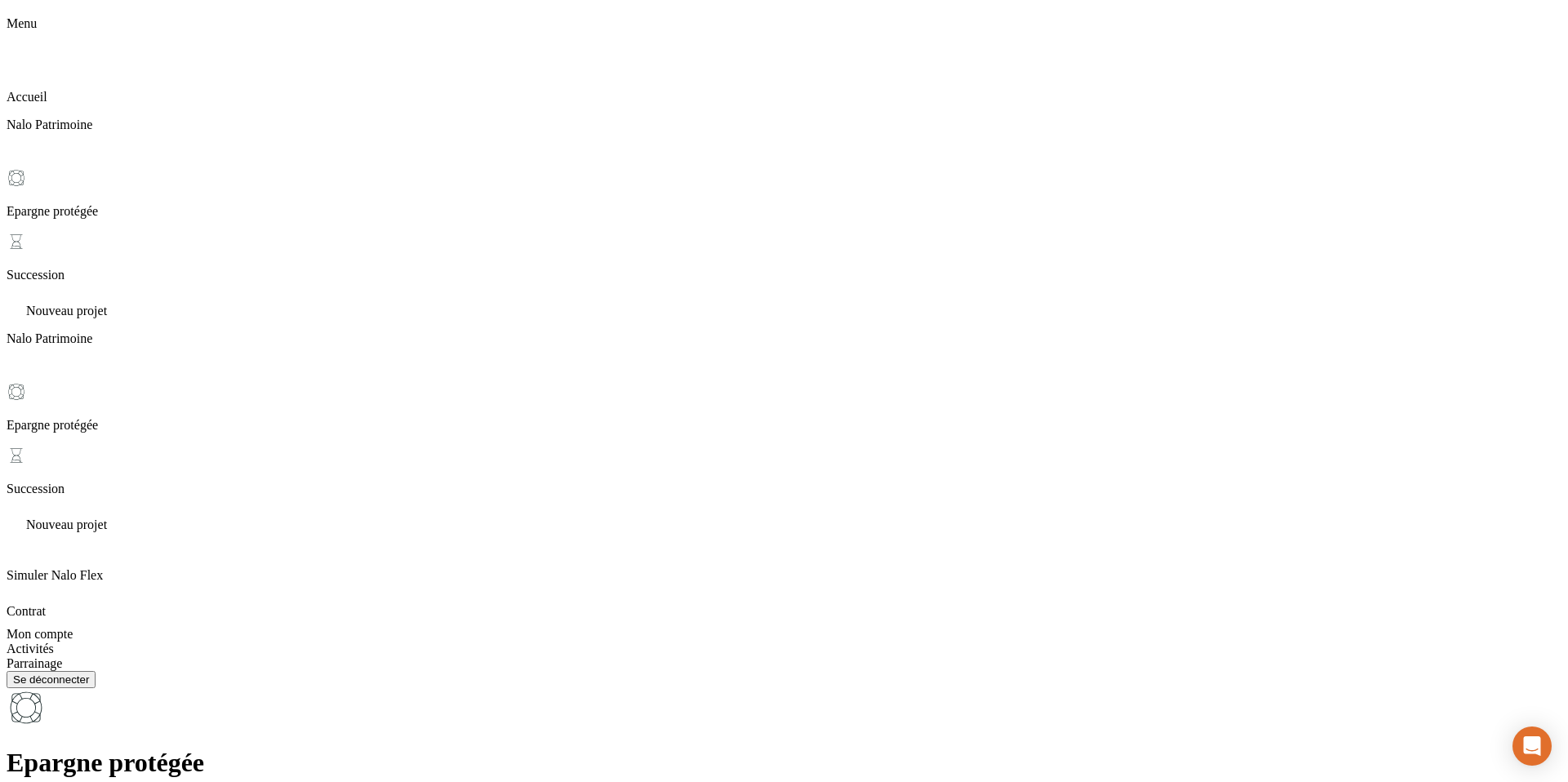
scroll to position [200, 0]
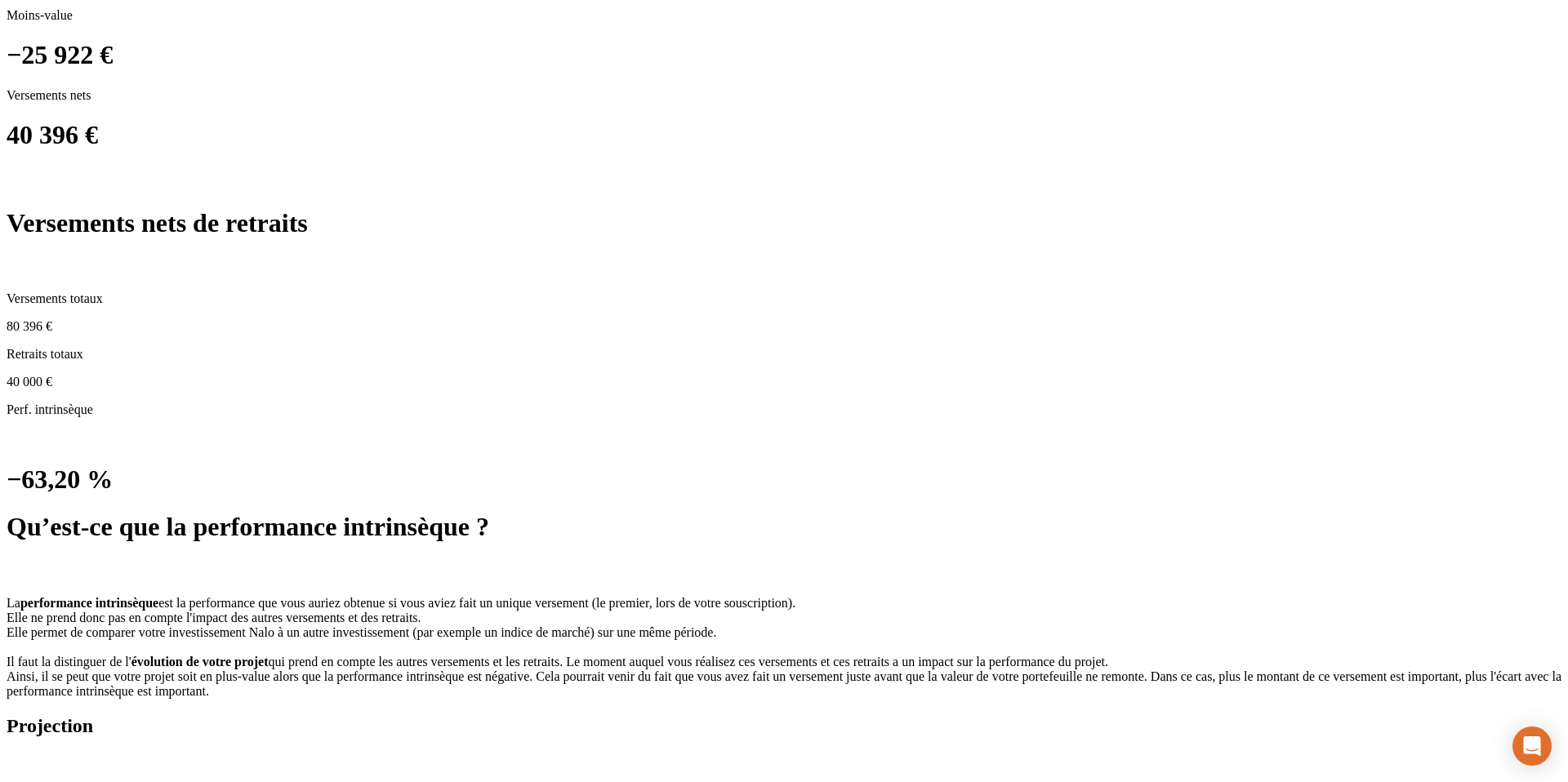
scroll to position [1205, 0]
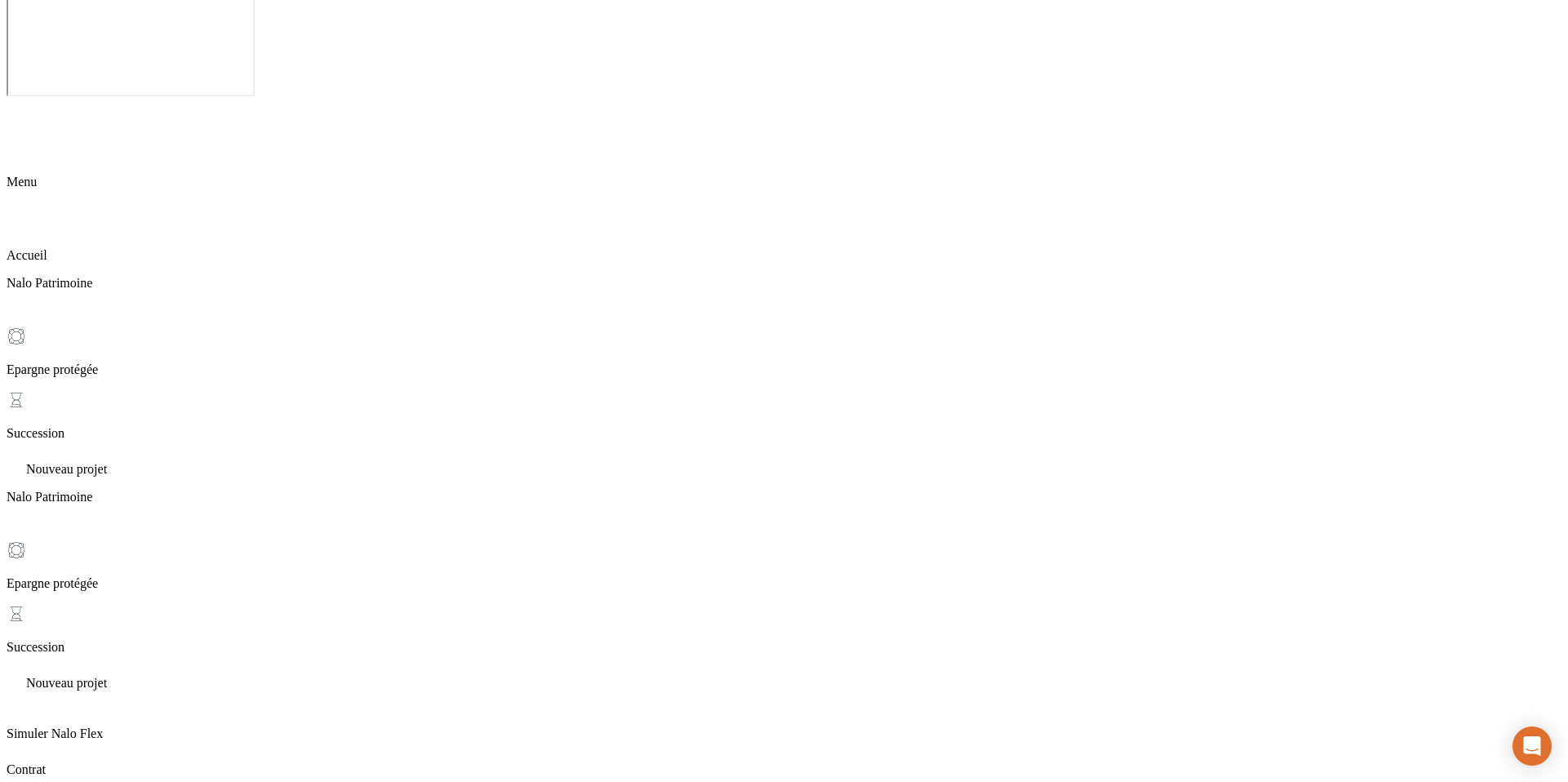
scroll to position [38, 0]
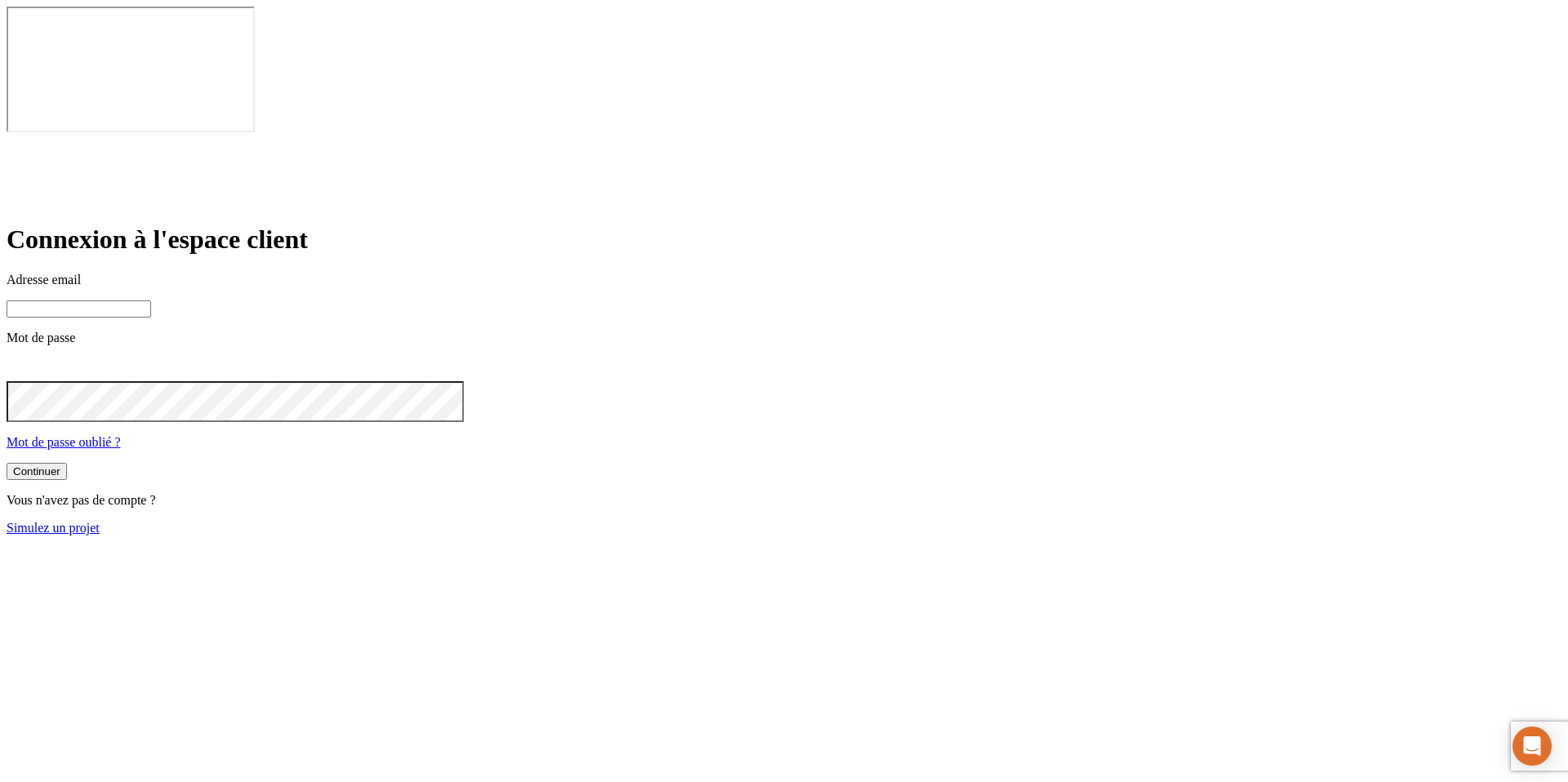
click at [151, 301] on input at bounding box center [78, 309] width 145 height 17
paste input "james.bond+6215@nalo.fr"
type input "james.bond+6215@nalo.fr"
click at [6, 464] on button "Continuer" at bounding box center [36, 472] width 60 height 17
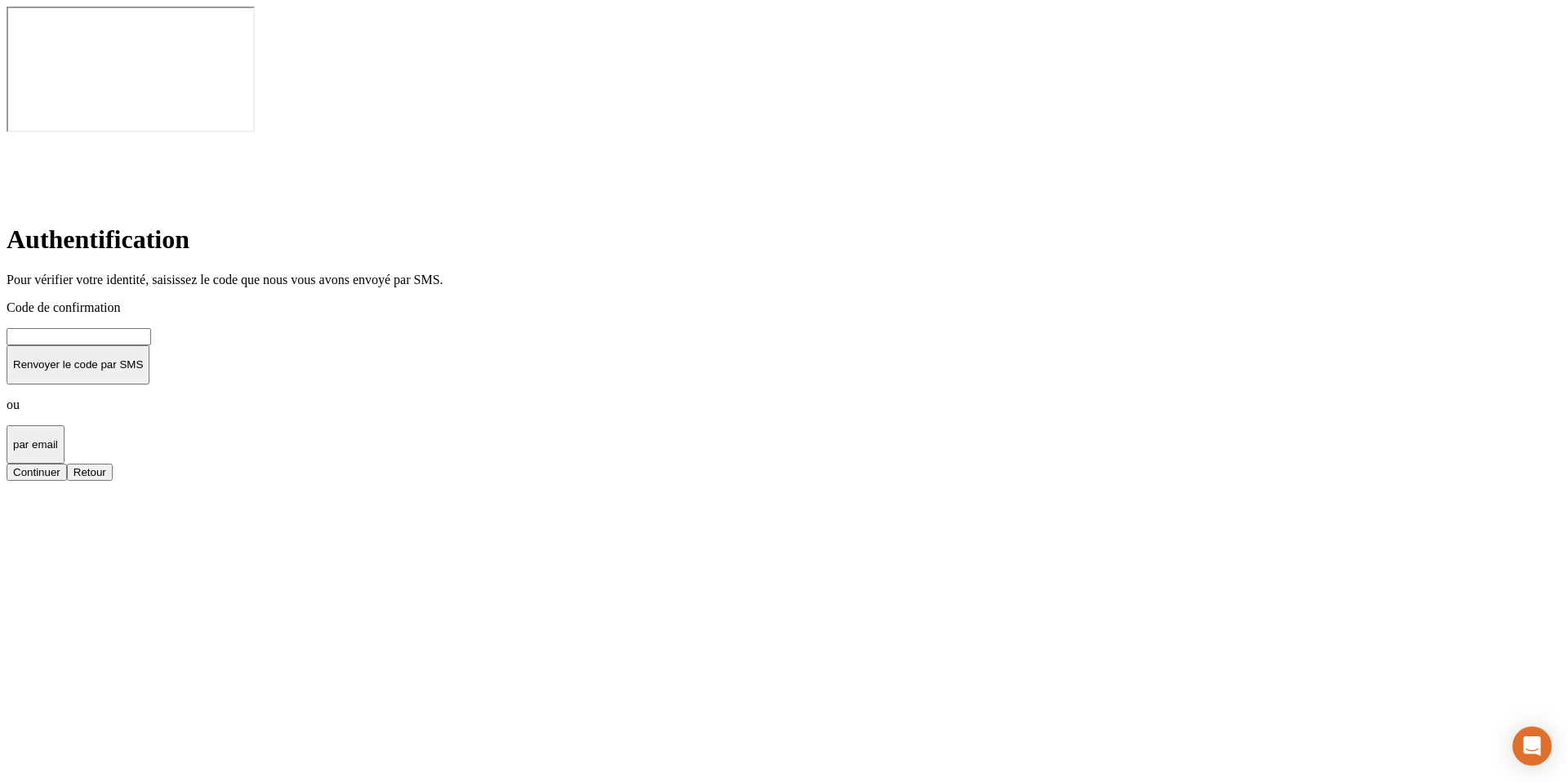
click at [151, 328] on input at bounding box center [78, 337] width 145 height 17
type input "000000"
click at [6, 463] on button "Continuer" at bounding box center [36, 472] width 60 height 17
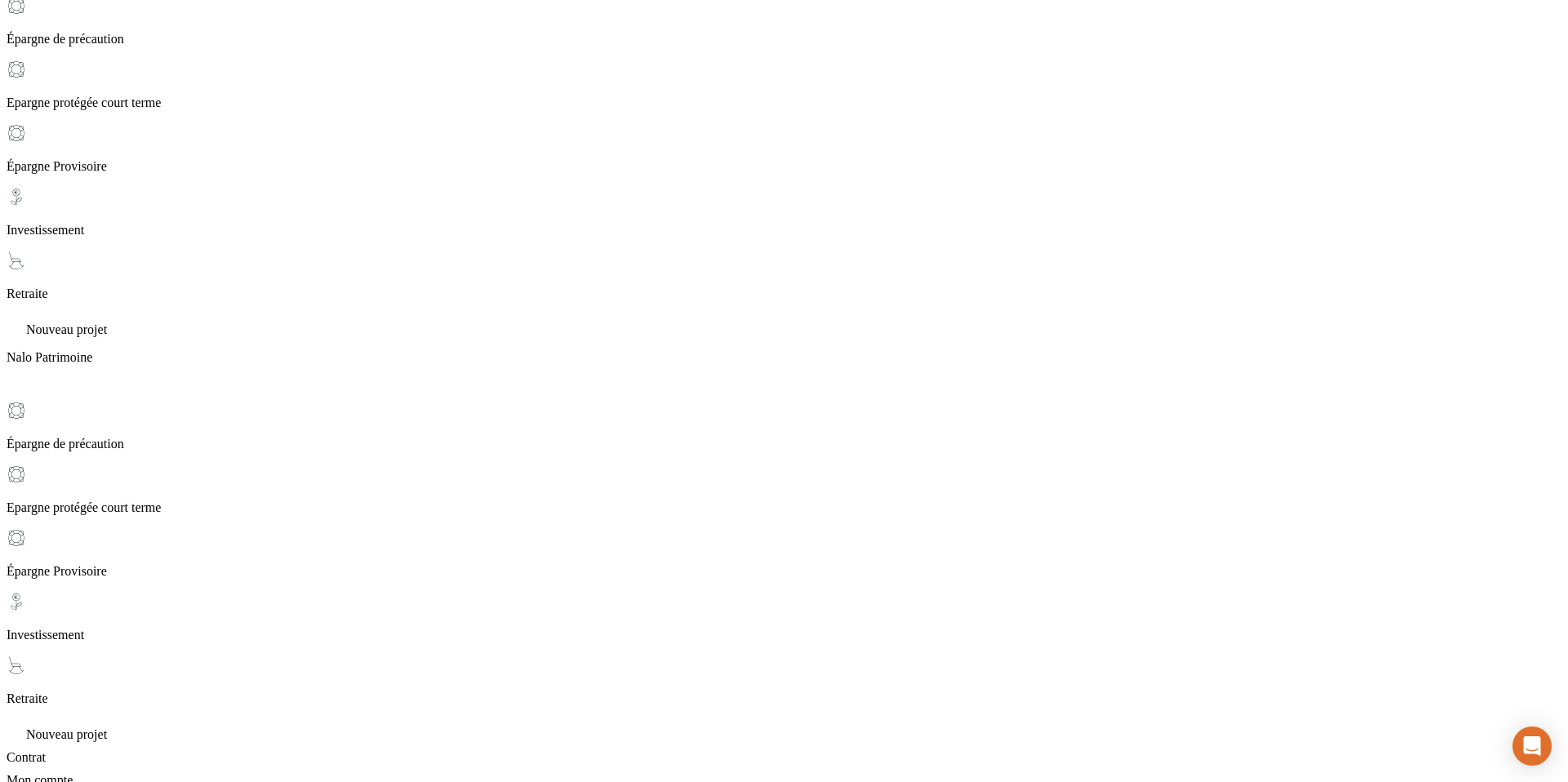
scroll to position [362, 0]
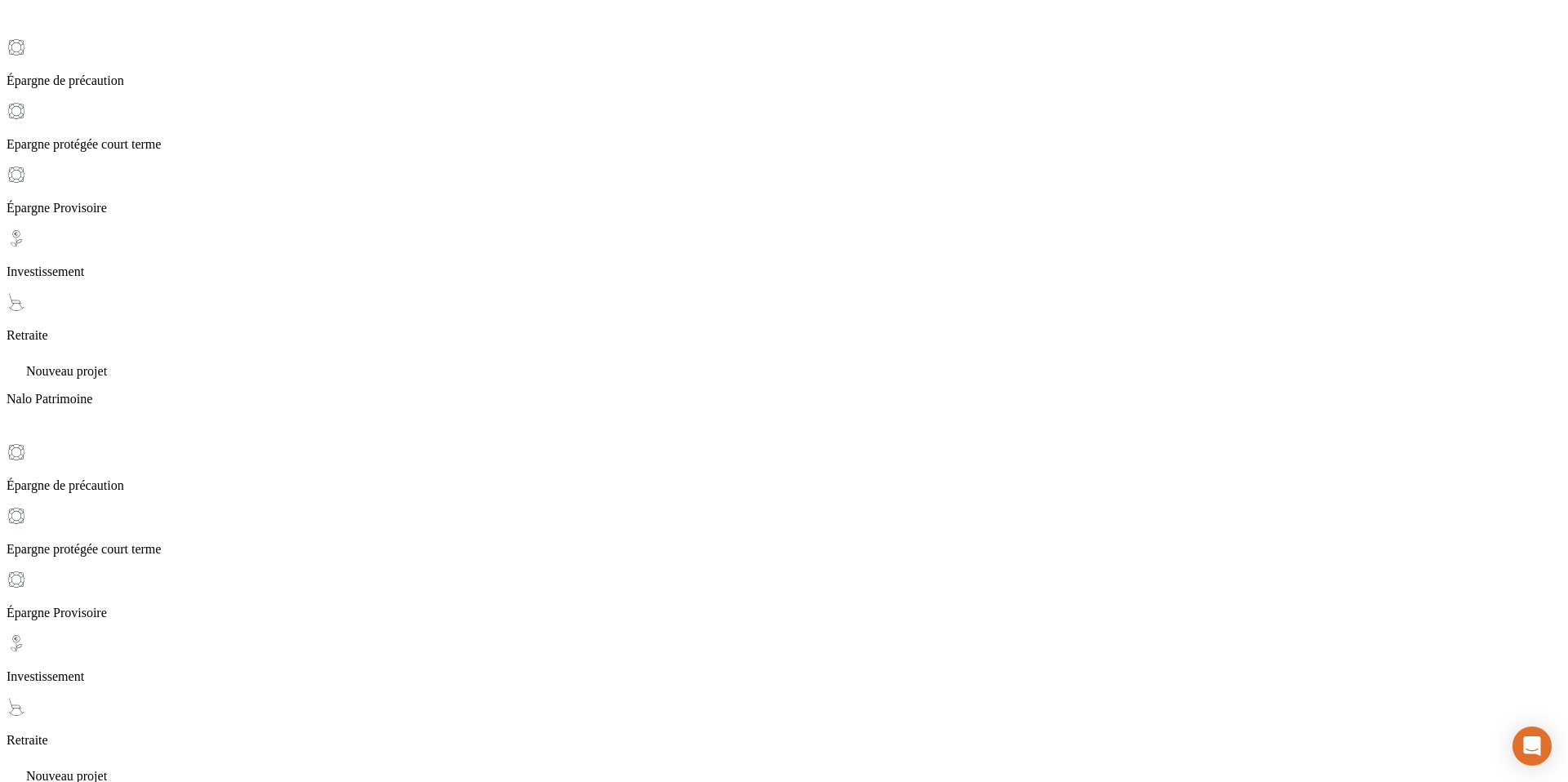
scroll to position [328, 0]
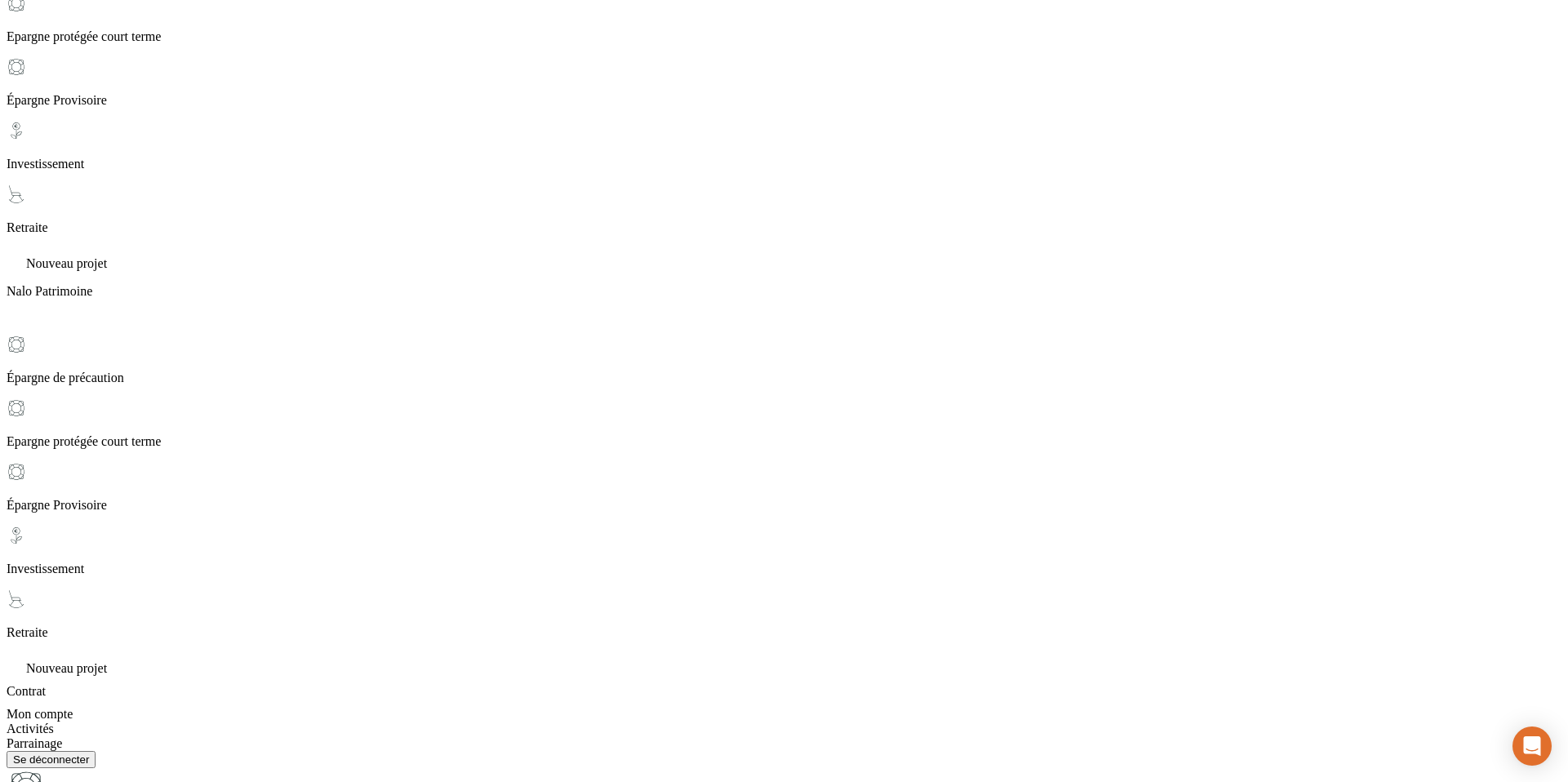
scroll to position [435, 0]
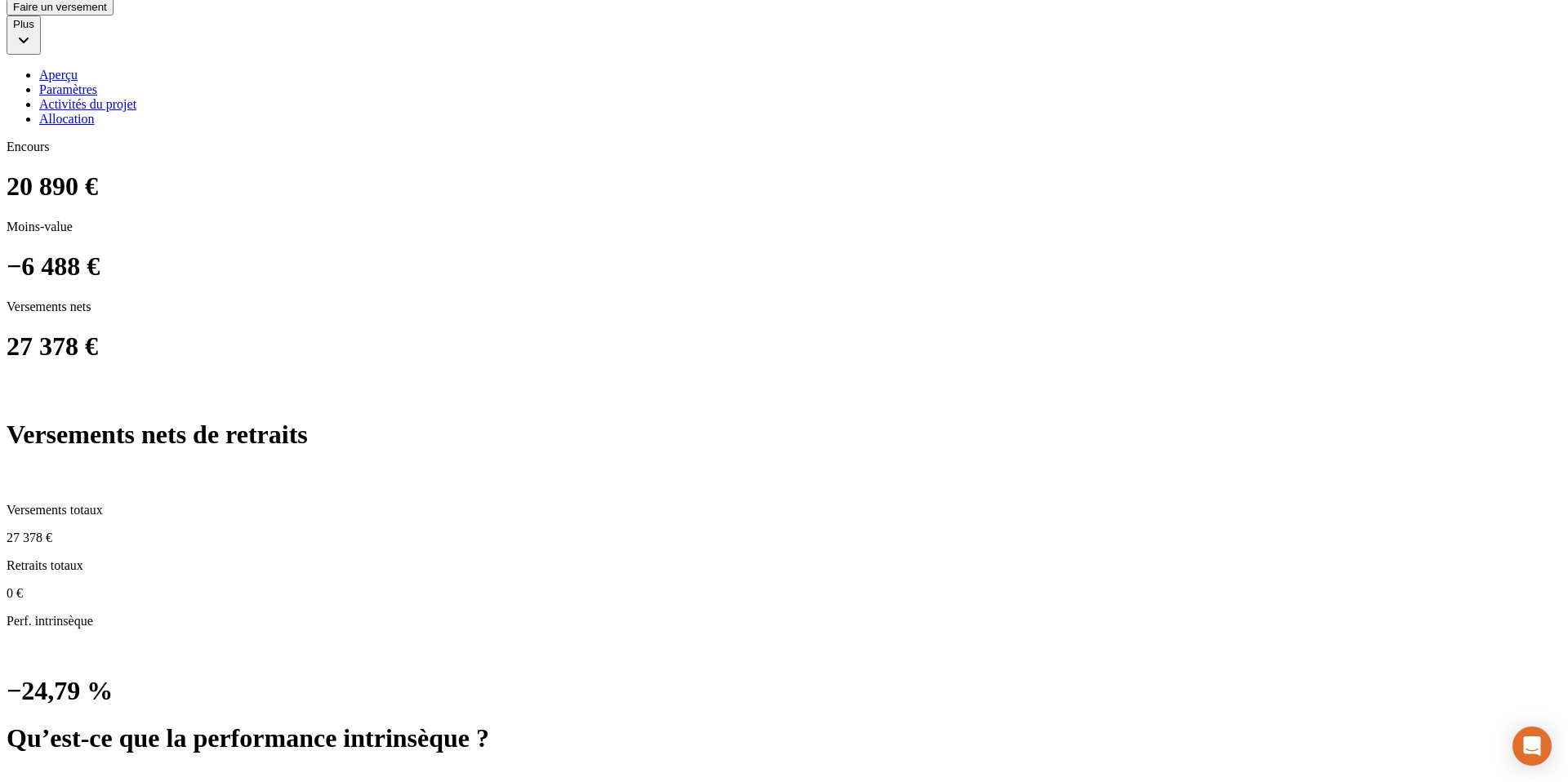
scroll to position [1364, 0]
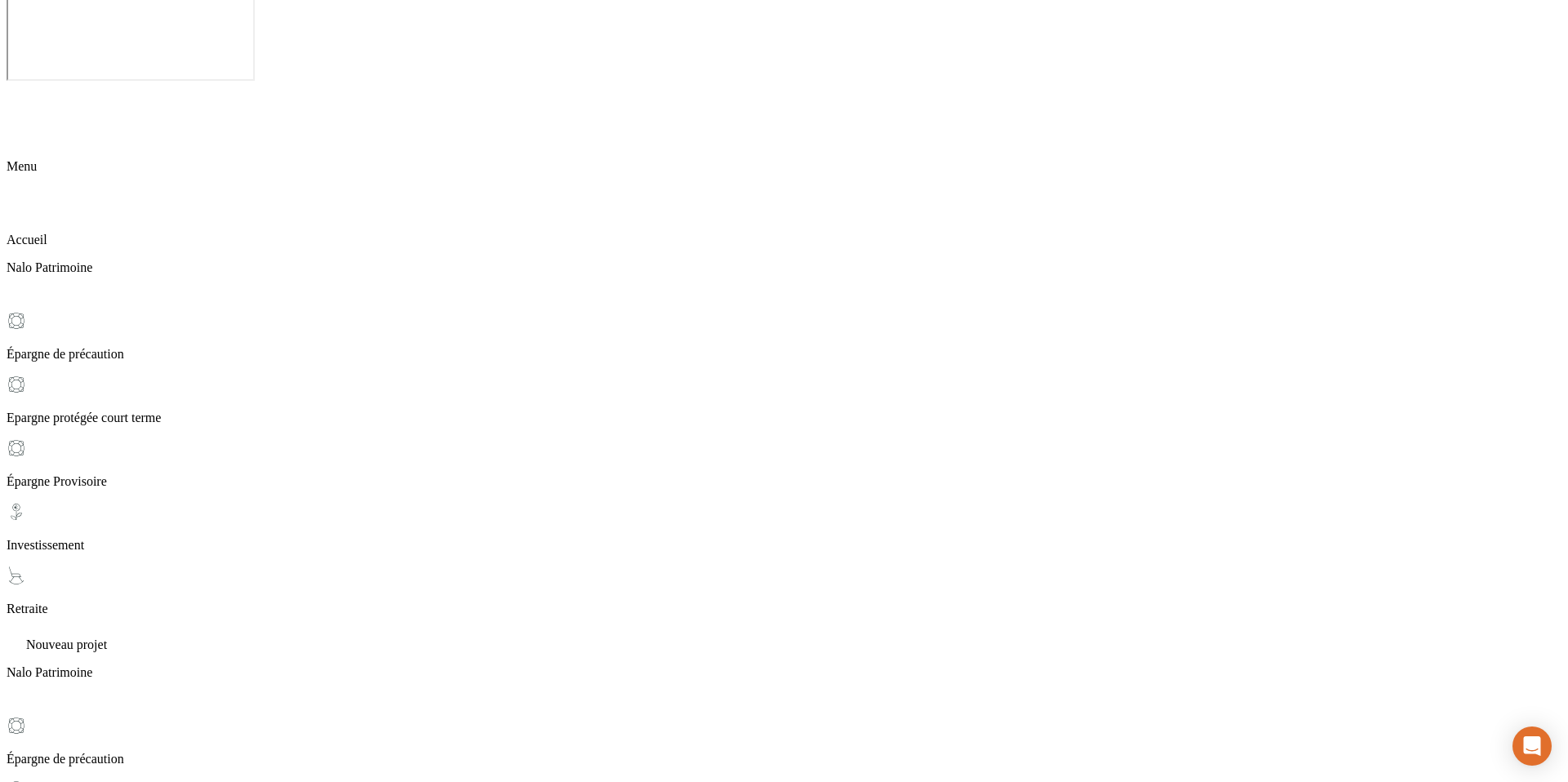
scroll to position [48, 0]
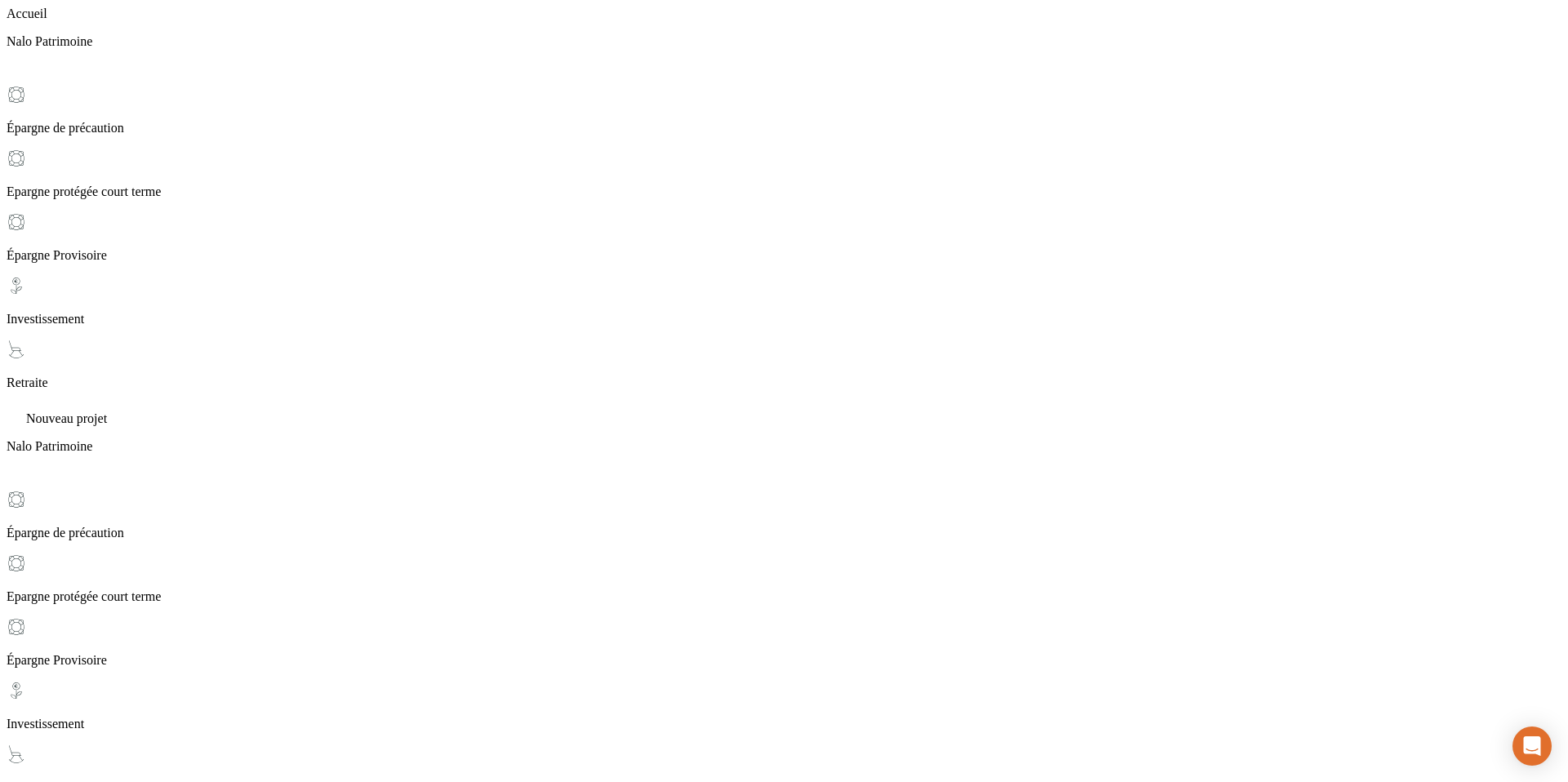
scroll to position [287, 0]
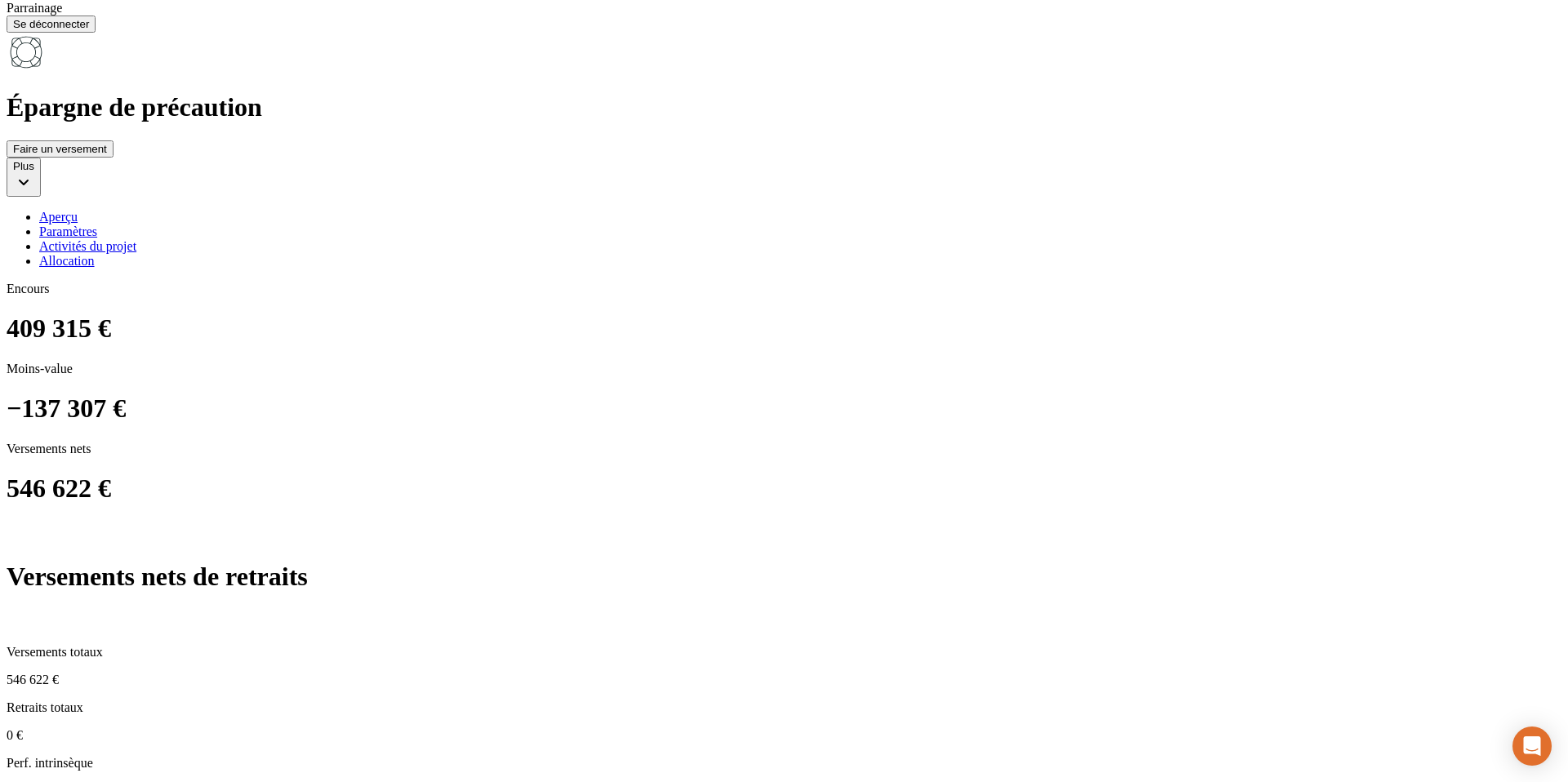
scroll to position [1169, 0]
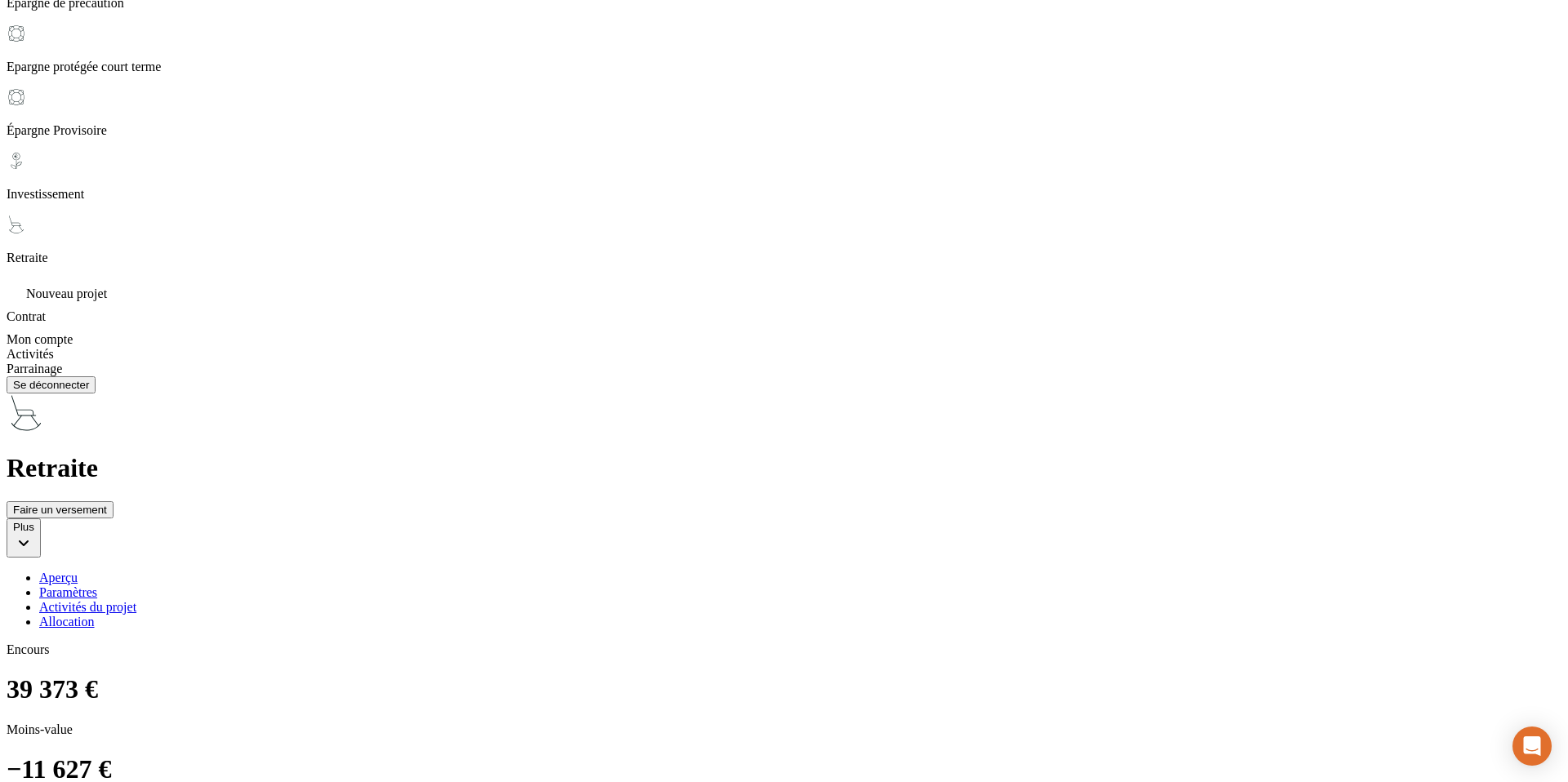
scroll to position [813, 0]
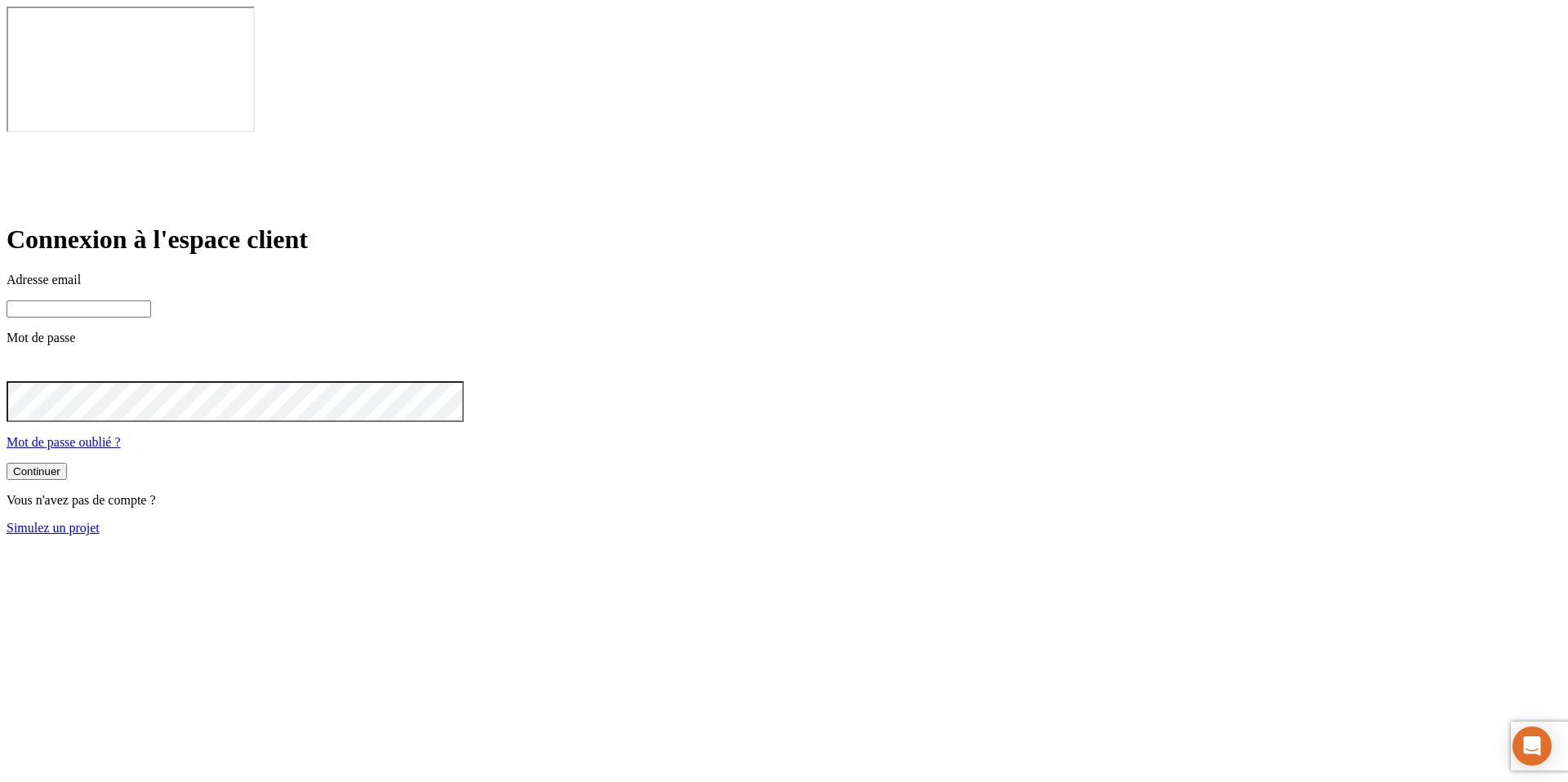
click at [151, 301] on input at bounding box center [78, 309] width 145 height 17
paste input "james.bond+11569@nalo.fr"
type input "james.bond+11569@nalo.fr"
click at [6, 464] on button "Continuer" at bounding box center [36, 472] width 60 height 17
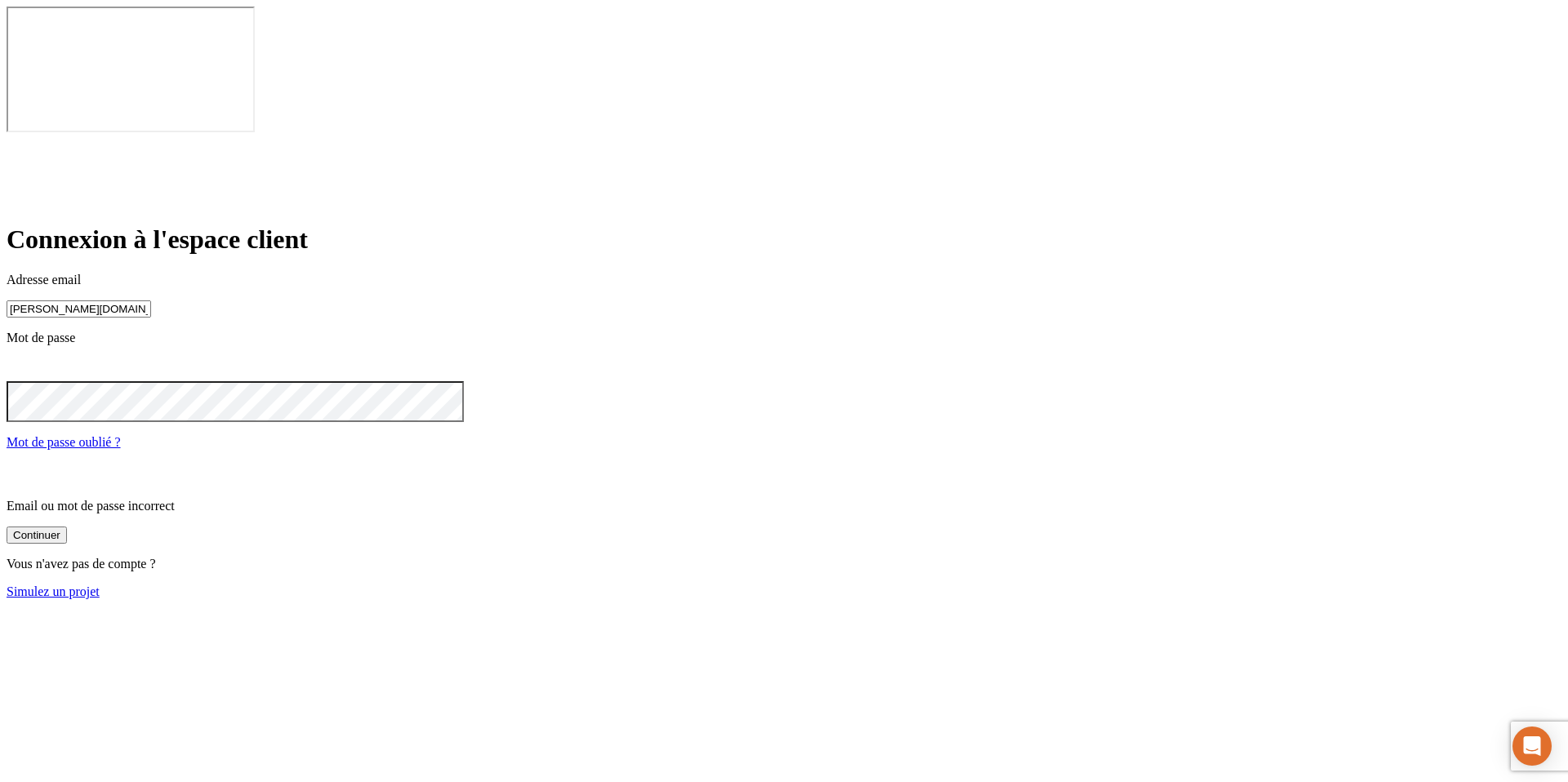
click at [21, 364] on icon at bounding box center [16, 368] width 8 height 8
click at [67, 463] on button "Continuer" at bounding box center [36, 472] width 60 height 17
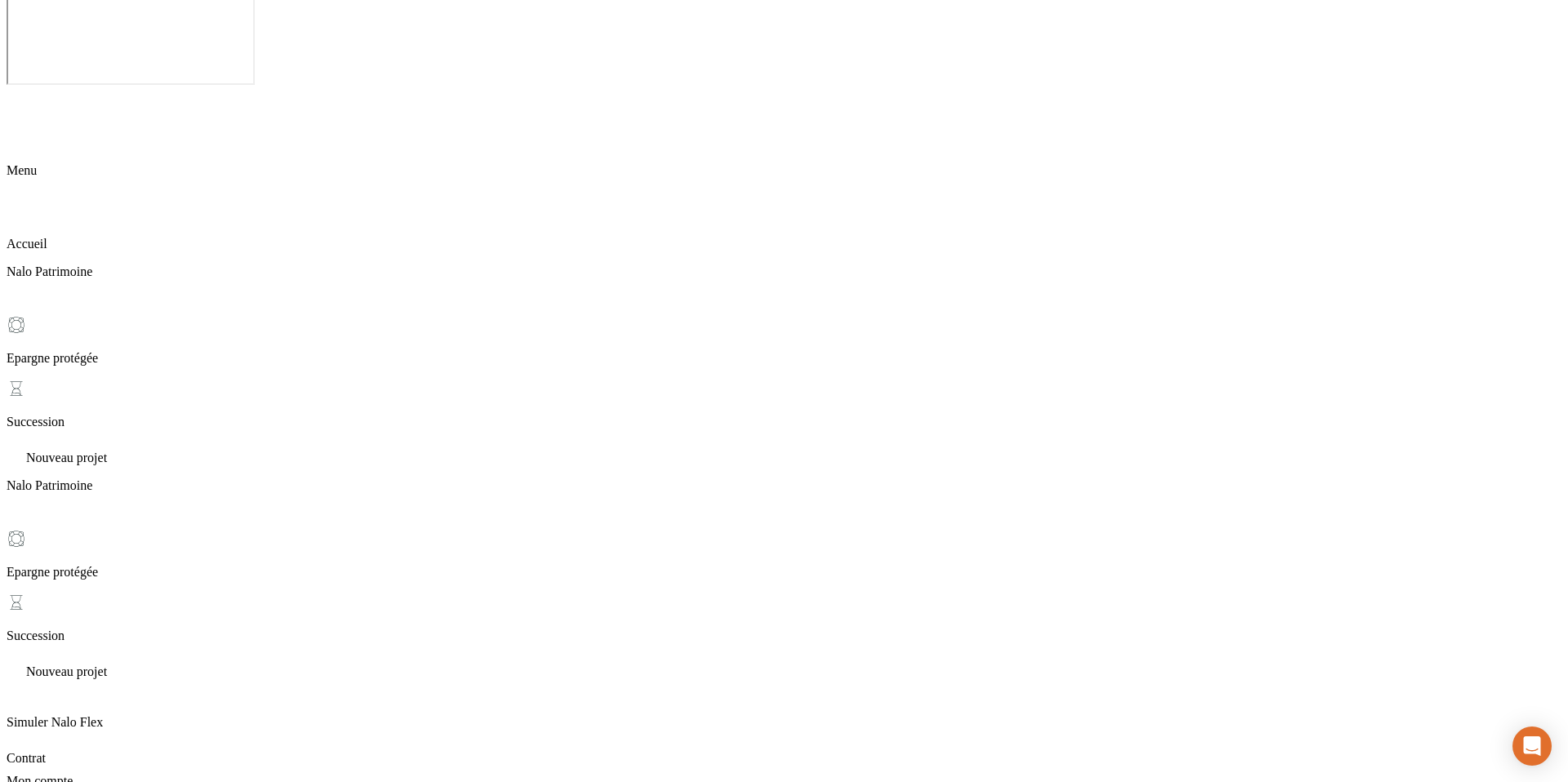
scroll to position [45, 0]
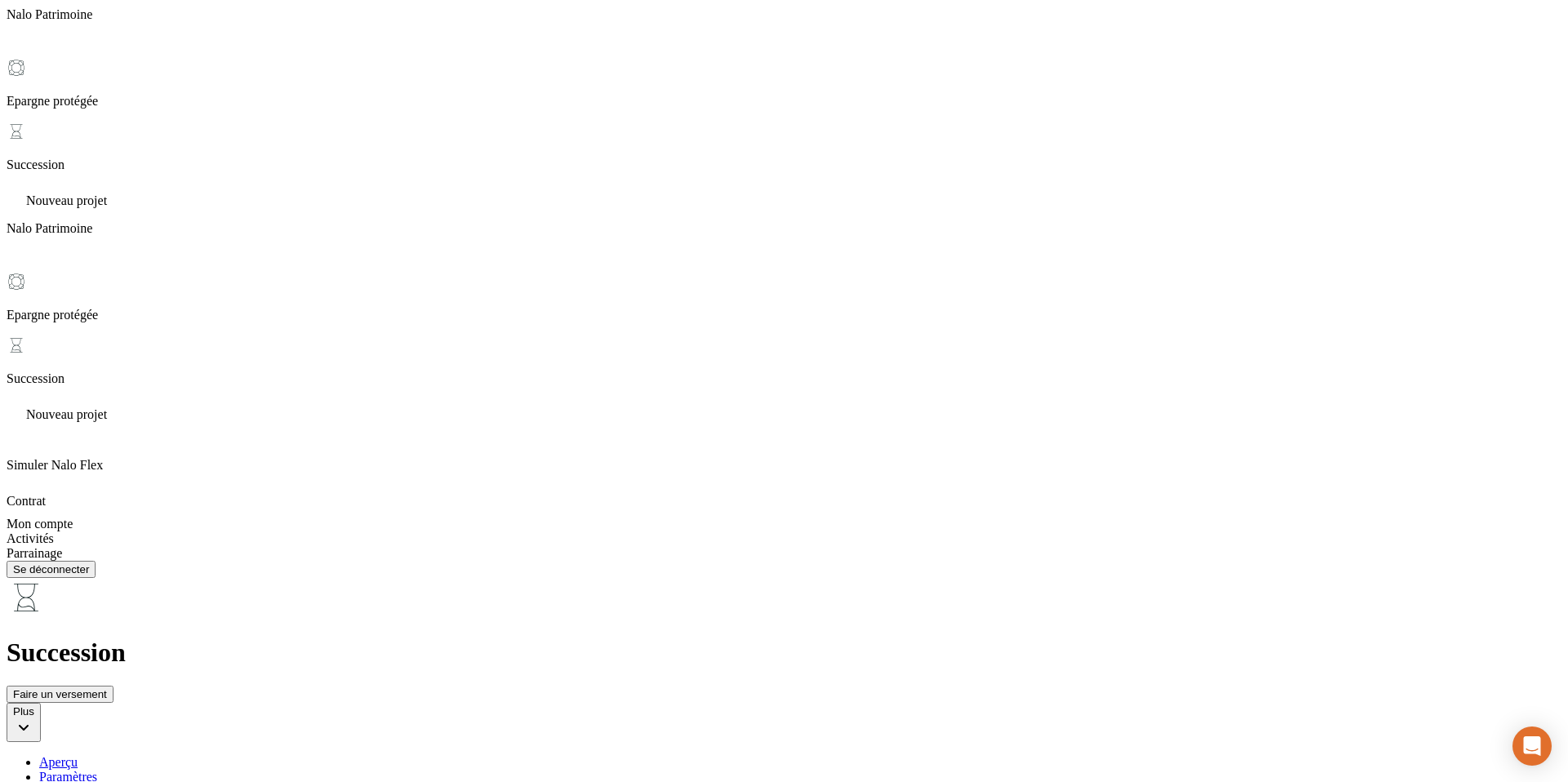
scroll to position [310, 0]
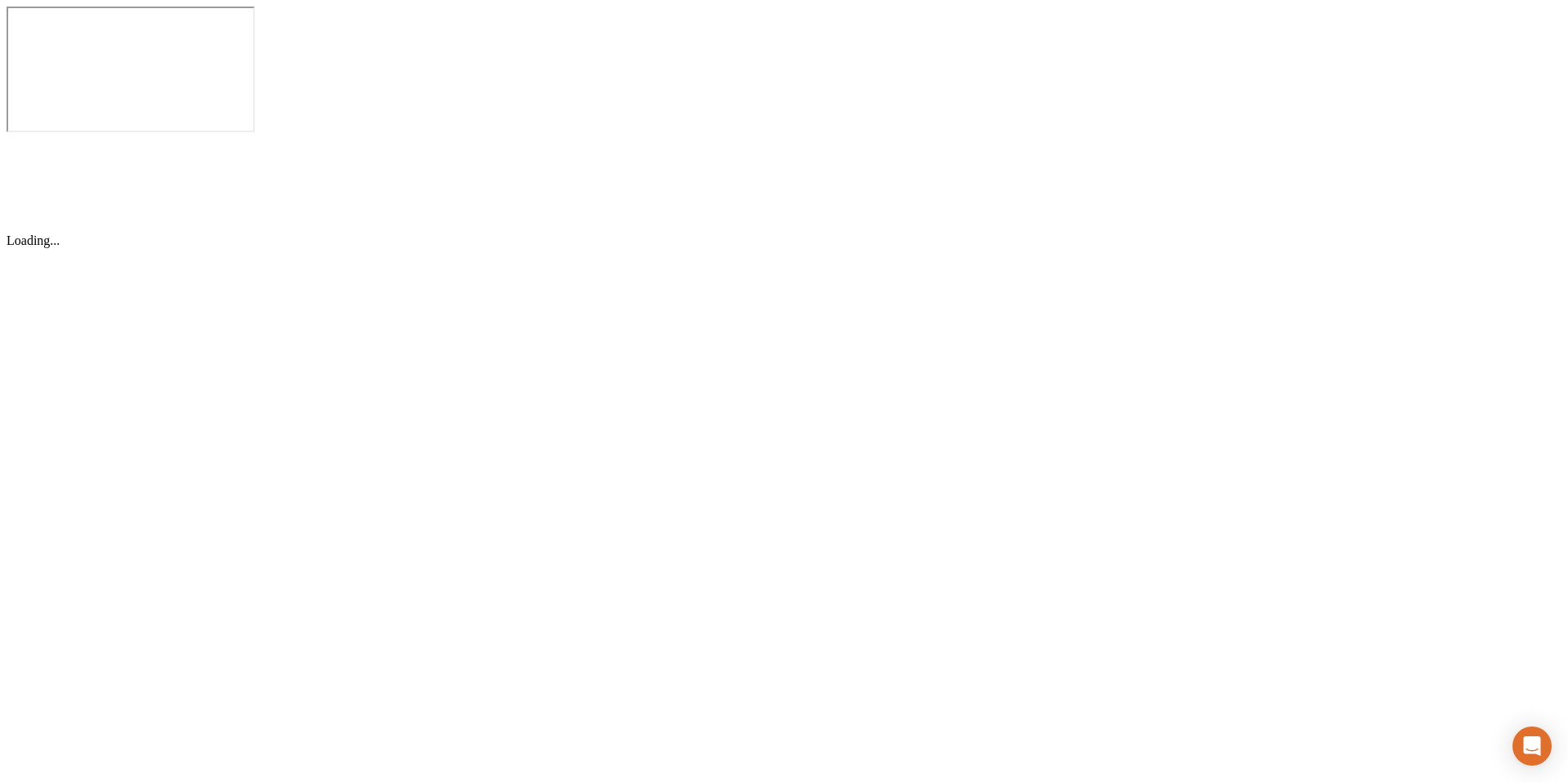
scroll to position [0, 0]
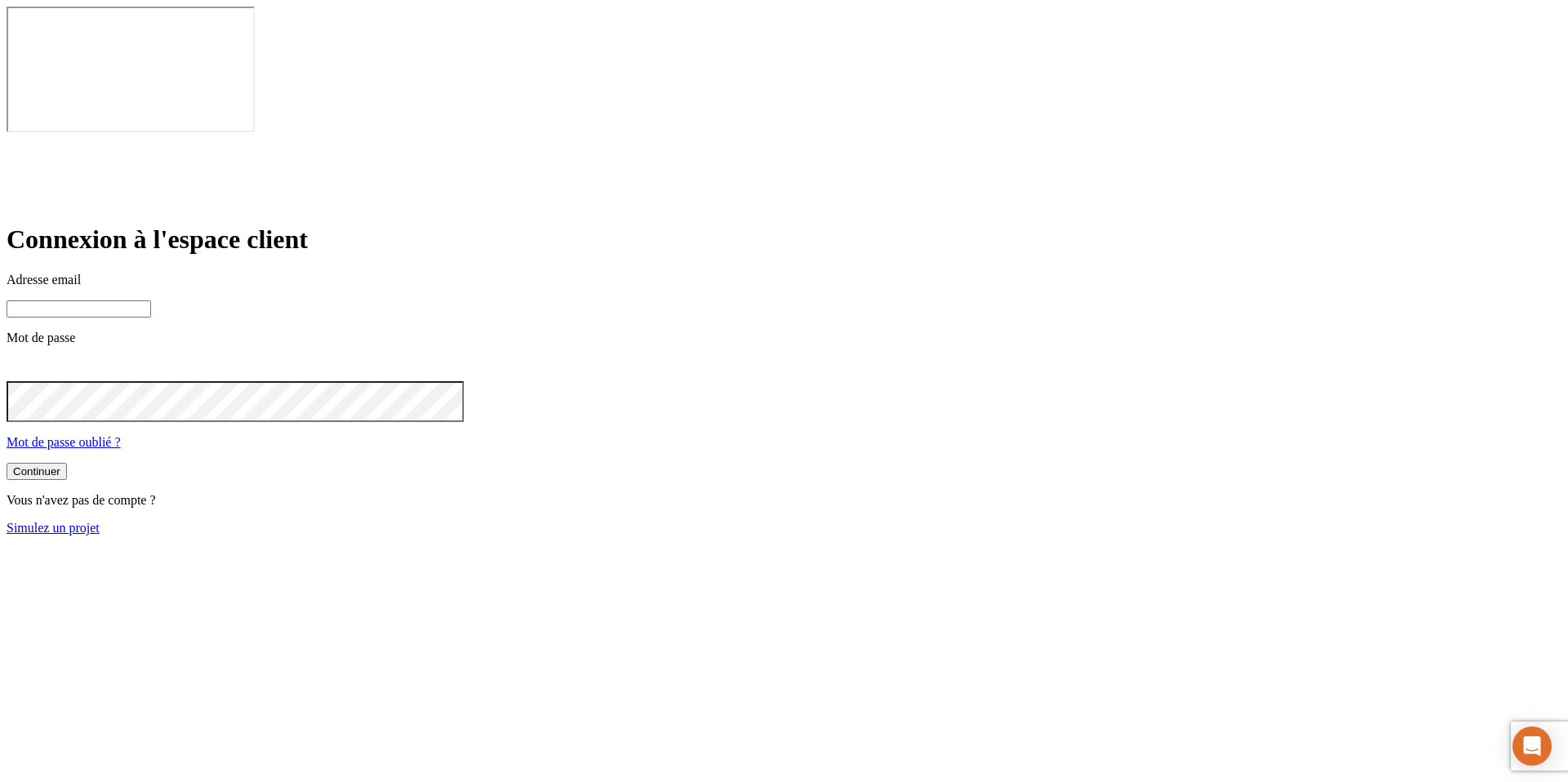
click at [151, 301] on input at bounding box center [78, 309] width 145 height 17
paste input "james.bond+33839@nalo.fr"
type input "james.bond+33839@nalo.fr"
click at [6, 464] on button "Continuer" at bounding box center [36, 472] width 60 height 17
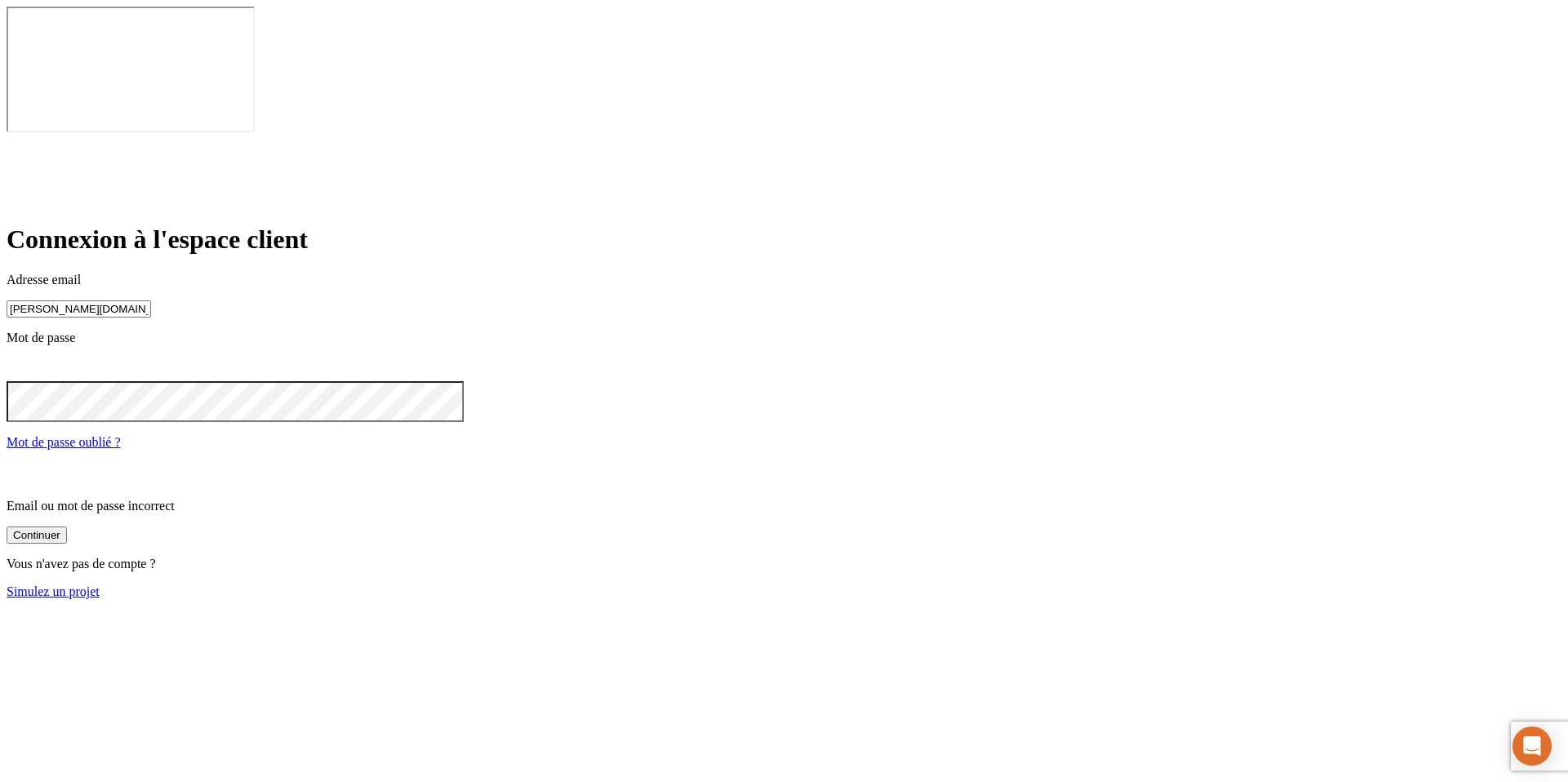
click at [26, 358] on icon at bounding box center [16, 368] width 20 height 20
click at [6, 464] on button "Continuer" at bounding box center [36, 472] width 60 height 17
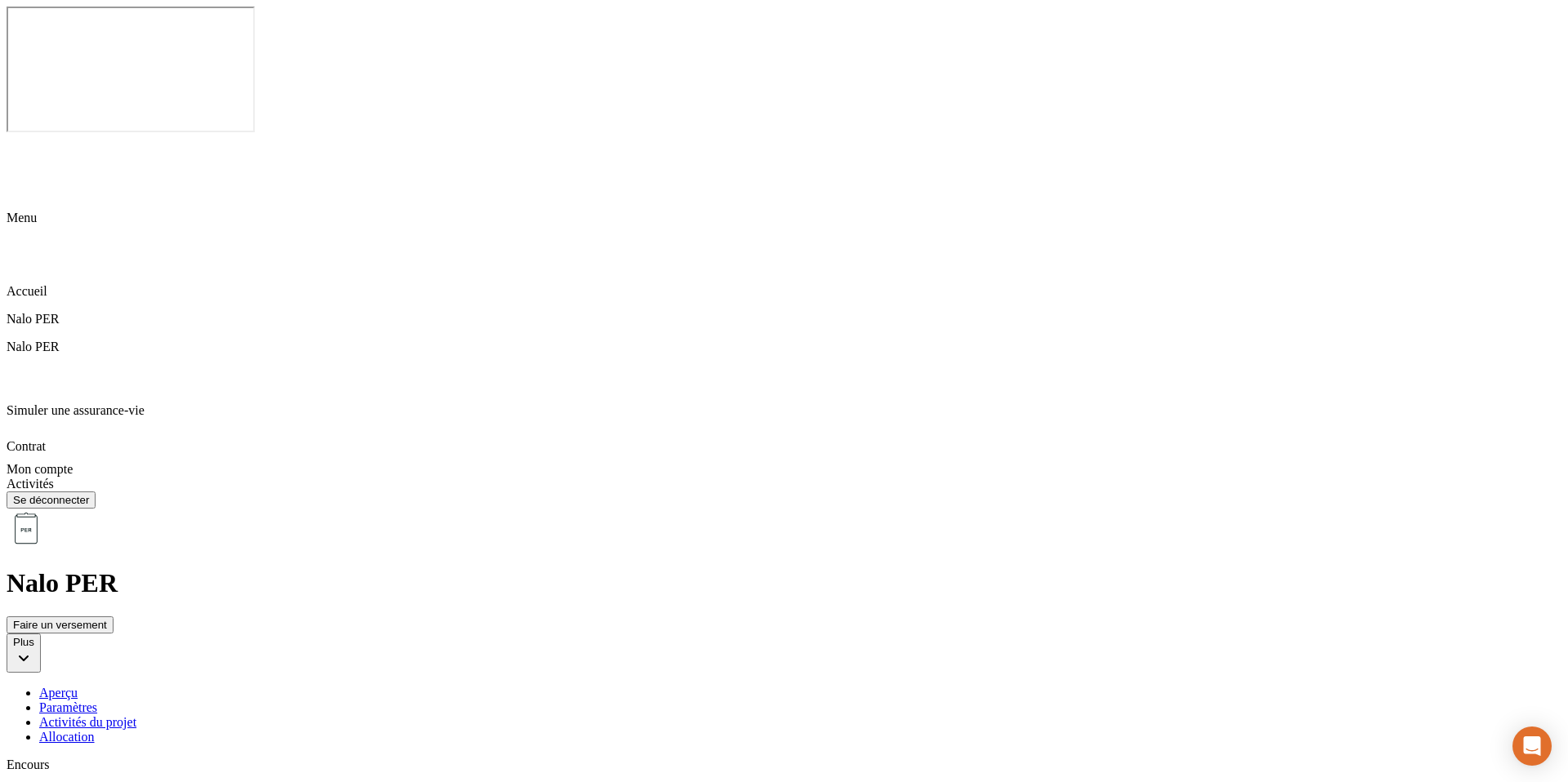
click at [752, 730] on div "Allocation" at bounding box center [800, 737] width 1522 height 14
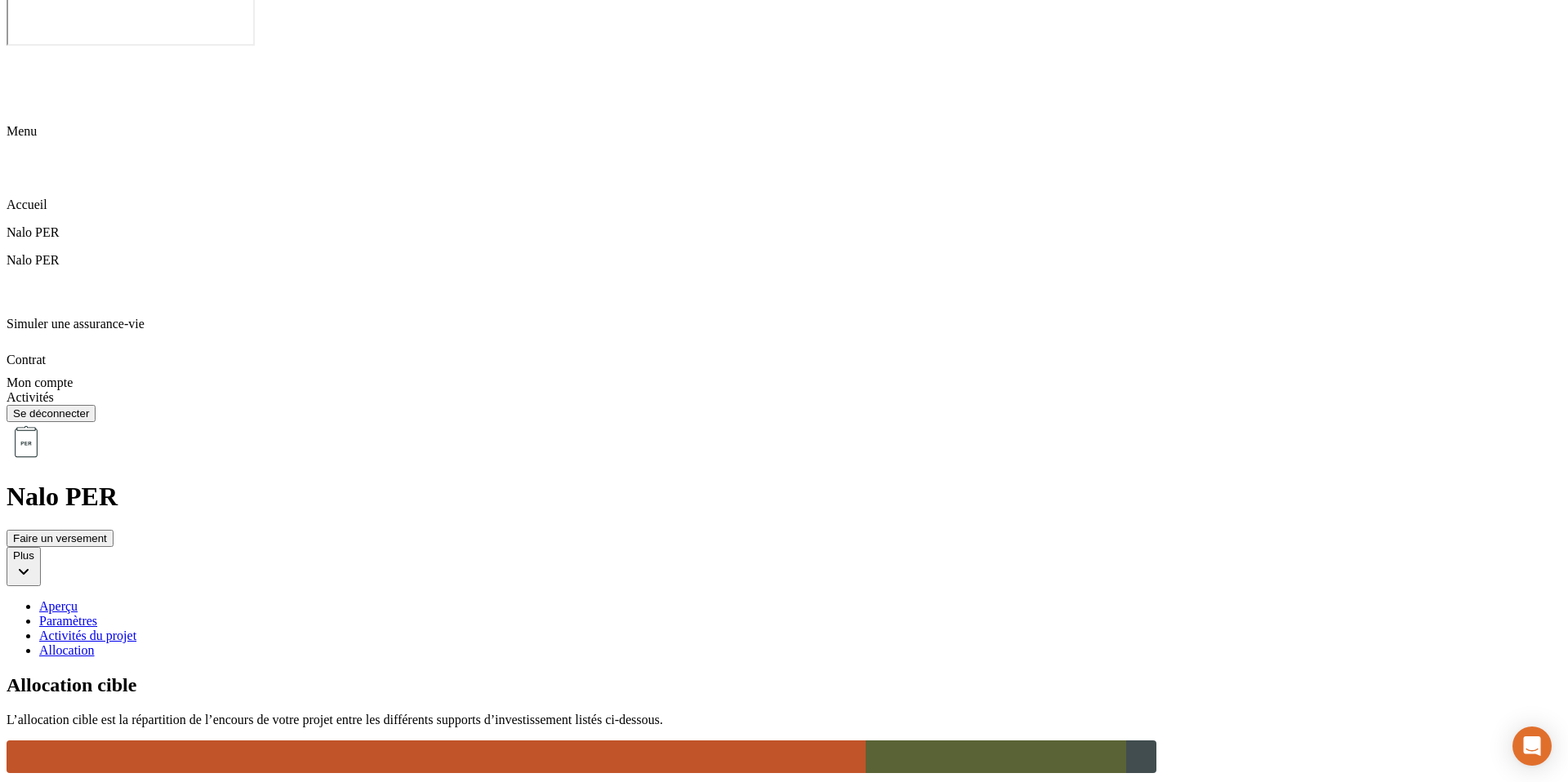
scroll to position [81, 0]
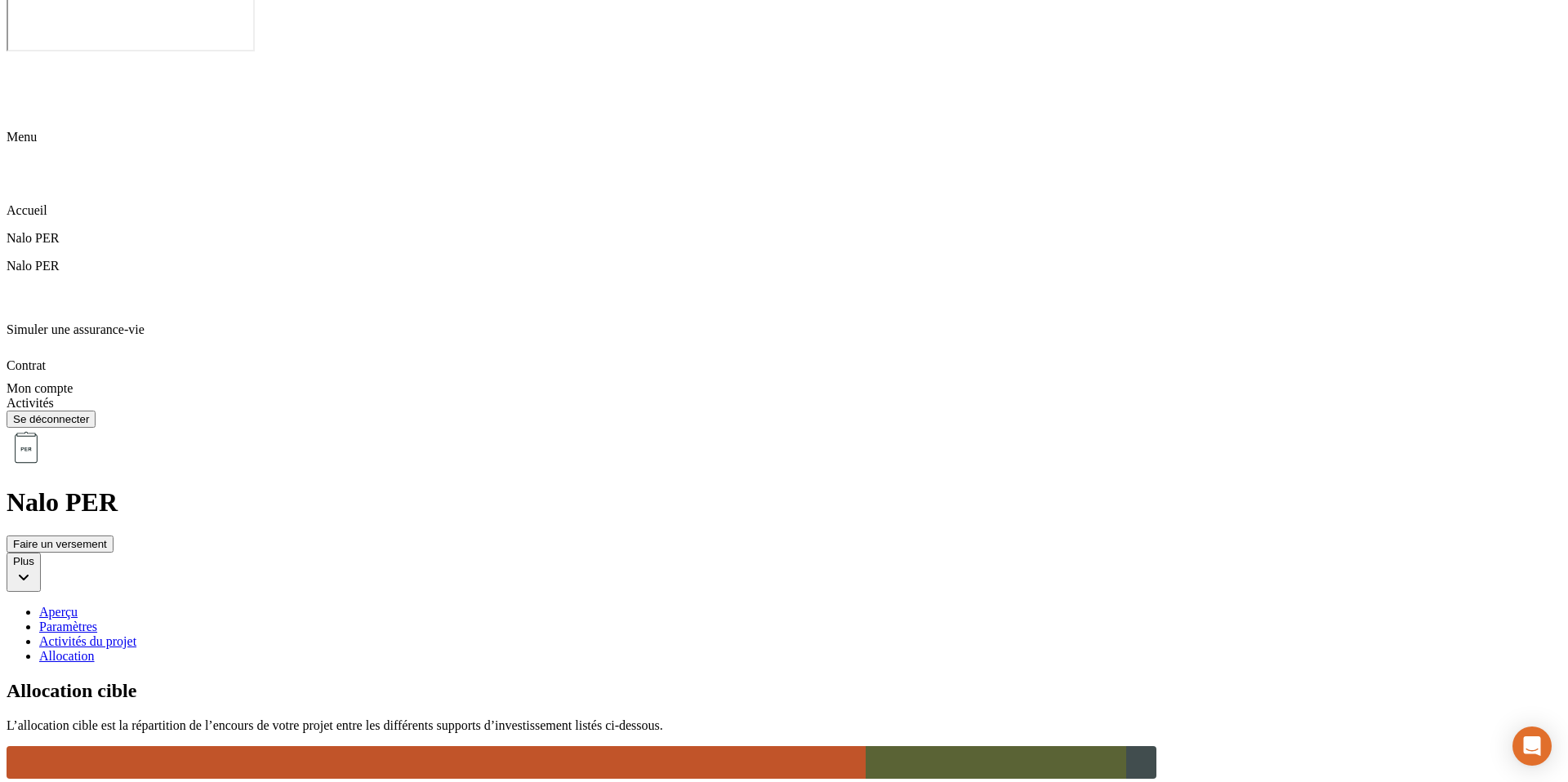
click at [482, 620] on div "Paramètres" at bounding box center [800, 627] width 1522 height 14
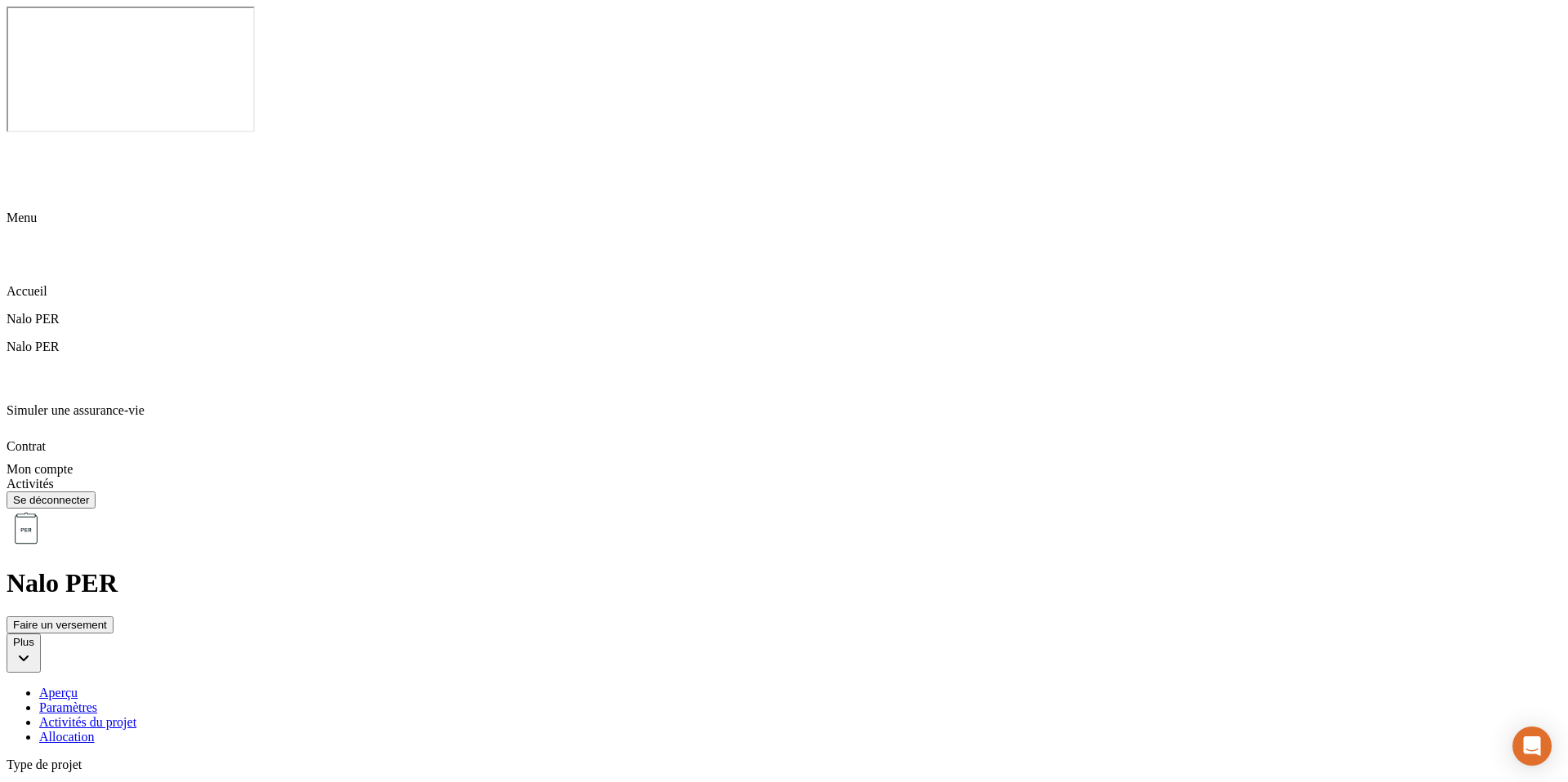
click at [374, 686] on div "Aperçu" at bounding box center [800, 693] width 1522 height 14
